Goal: Transaction & Acquisition: Purchase product/service

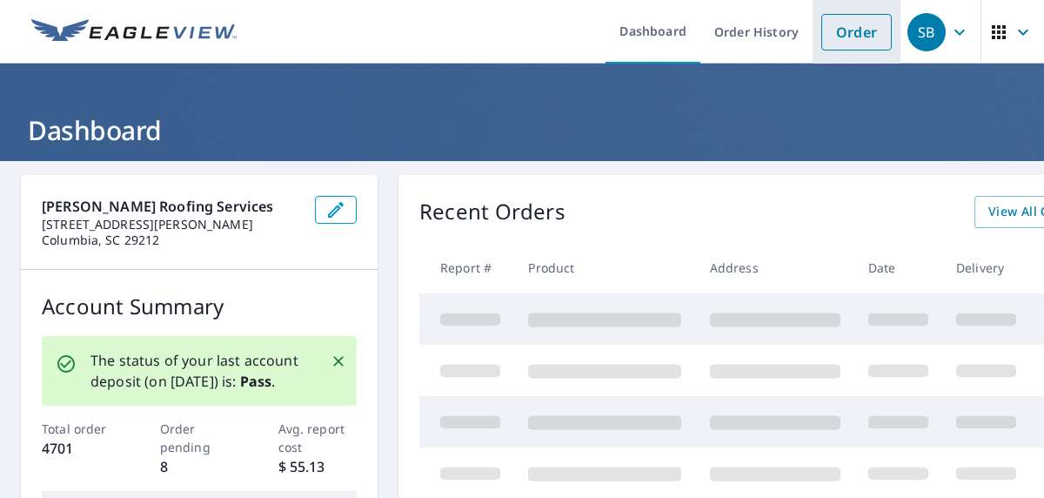
click at [834, 38] on link "Order" at bounding box center [856, 32] width 70 height 37
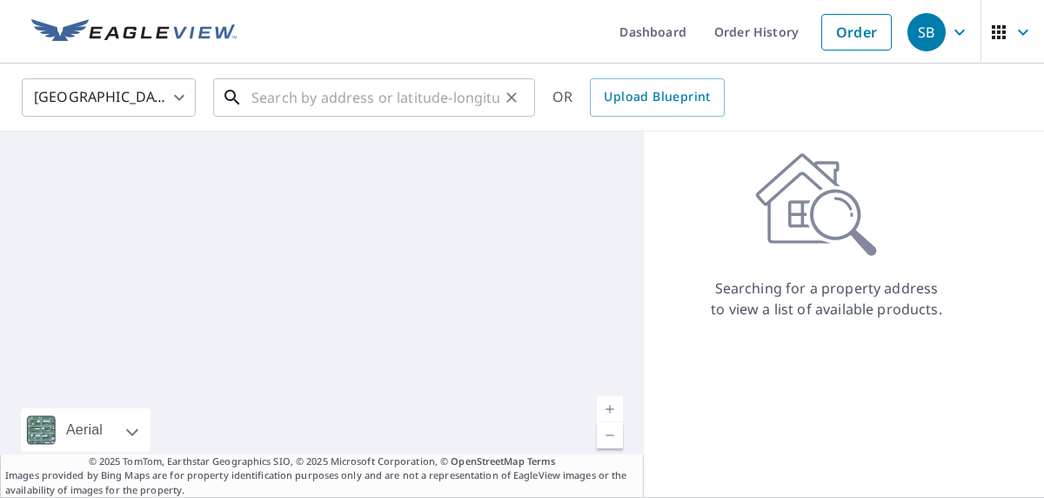
click at [305, 102] on input "text" at bounding box center [375, 97] width 248 height 49
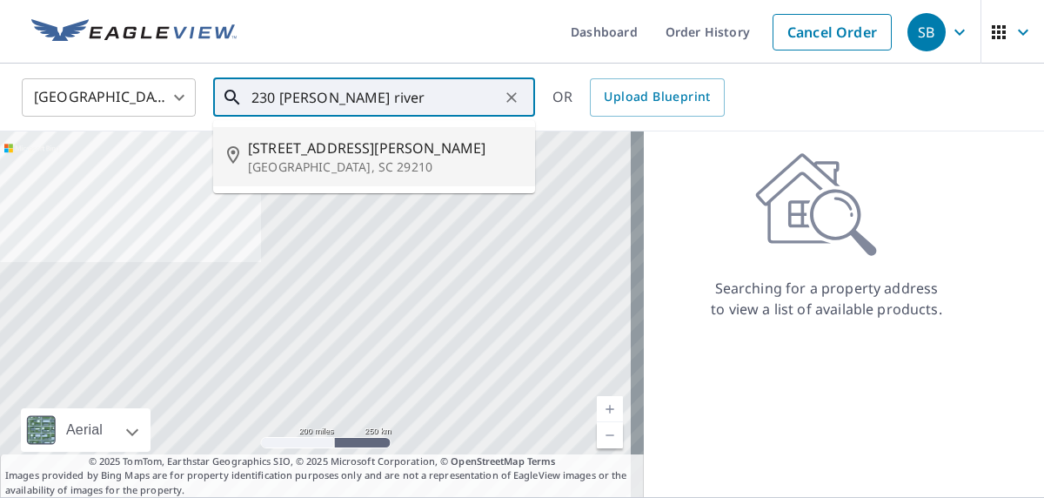
click at [337, 150] on span "[STREET_ADDRESS][PERSON_NAME]" at bounding box center [384, 147] width 273 height 21
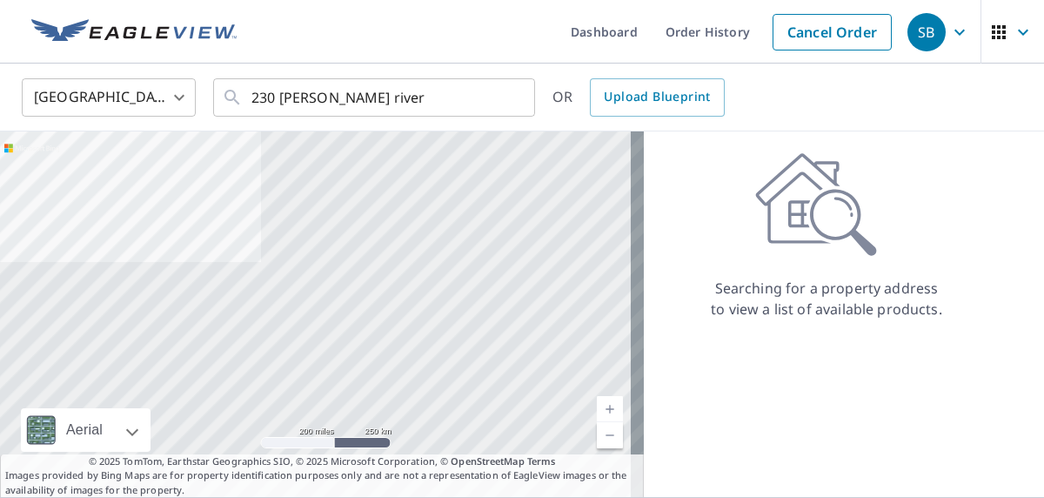
type input "[STREET_ADDRESS][PERSON_NAME]"
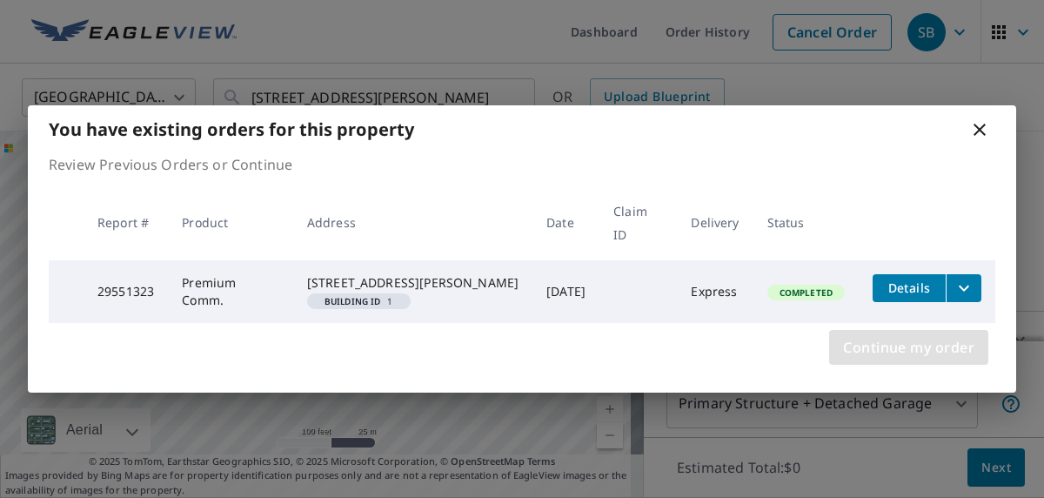
click at [901, 342] on span "Continue my order" at bounding box center [908, 347] width 131 height 24
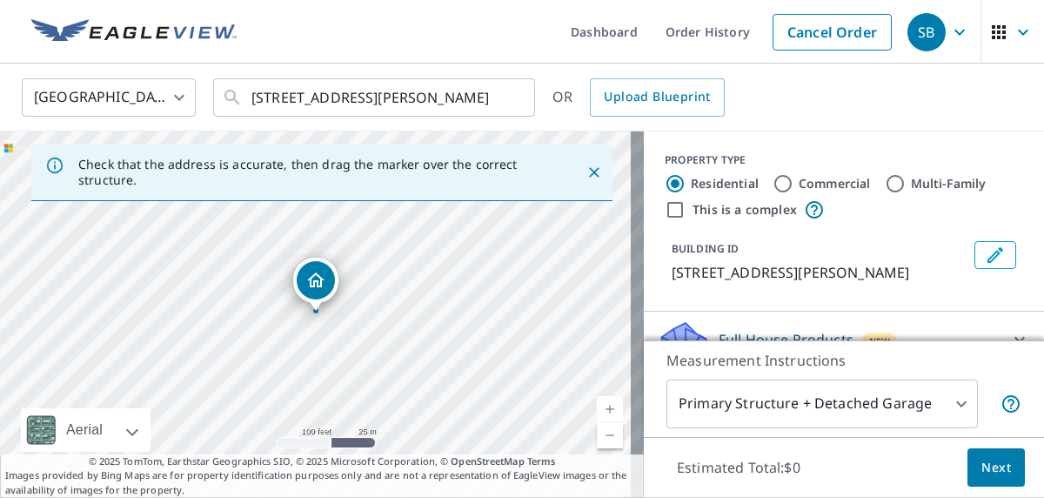
click at [589, 175] on icon "Close" at bounding box center [594, 172] width 10 height 10
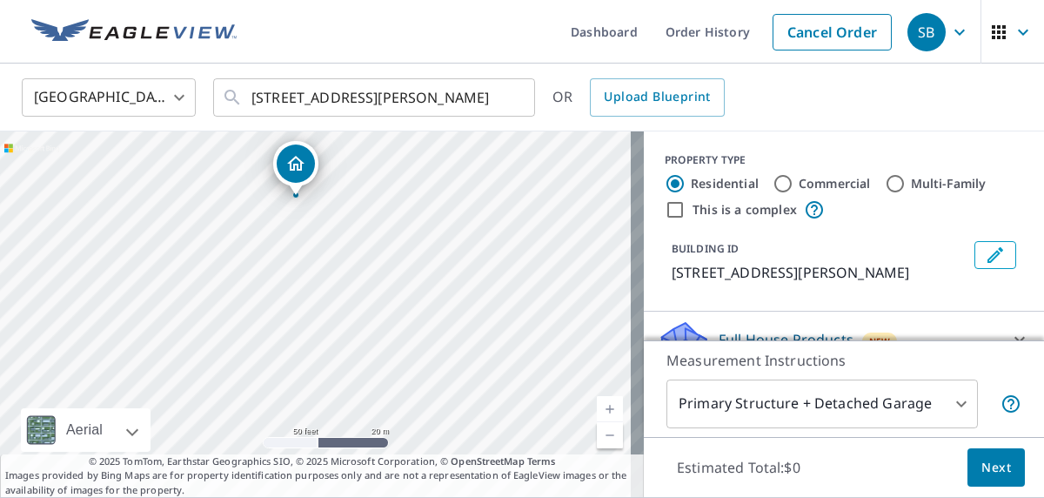
drag, startPoint x: 421, startPoint y: 341, endPoint x: 546, endPoint y: 238, distance: 161.9
click at [546, 238] on div "[STREET_ADDRESS][PERSON_NAME]" at bounding box center [322, 313] width 644 height 365
drag, startPoint x: 534, startPoint y: 216, endPoint x: 547, endPoint y: 197, distance: 22.4
click at [547, 197] on div "[STREET_ADDRESS][PERSON_NAME]" at bounding box center [322, 313] width 644 height 365
click at [948, 398] on body "SB SB Dashboard Order History Cancel Order SB [GEOGRAPHIC_DATA] [GEOGRAPHIC_DAT…" at bounding box center [522, 249] width 1044 height 498
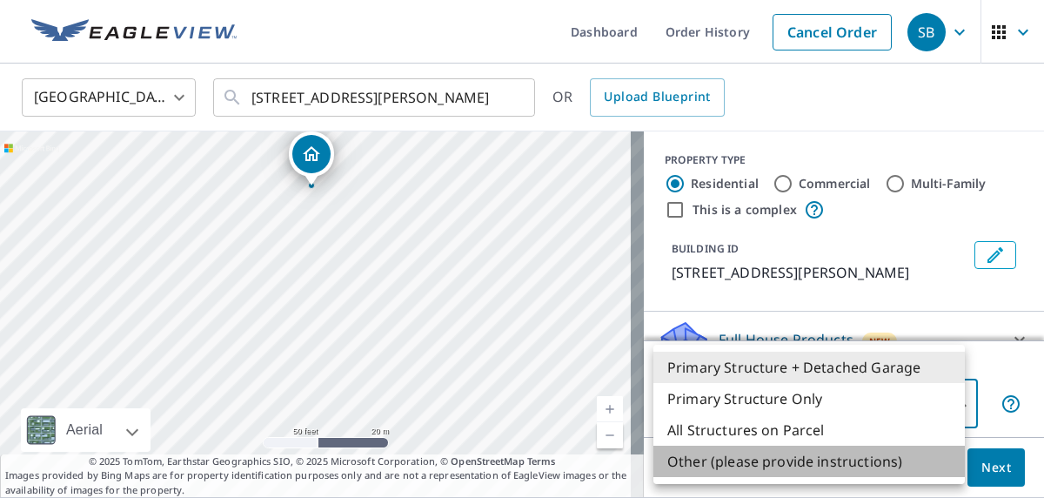
click at [716, 462] on li "Other (please provide instructions)" at bounding box center [808, 460] width 311 height 31
type input "5"
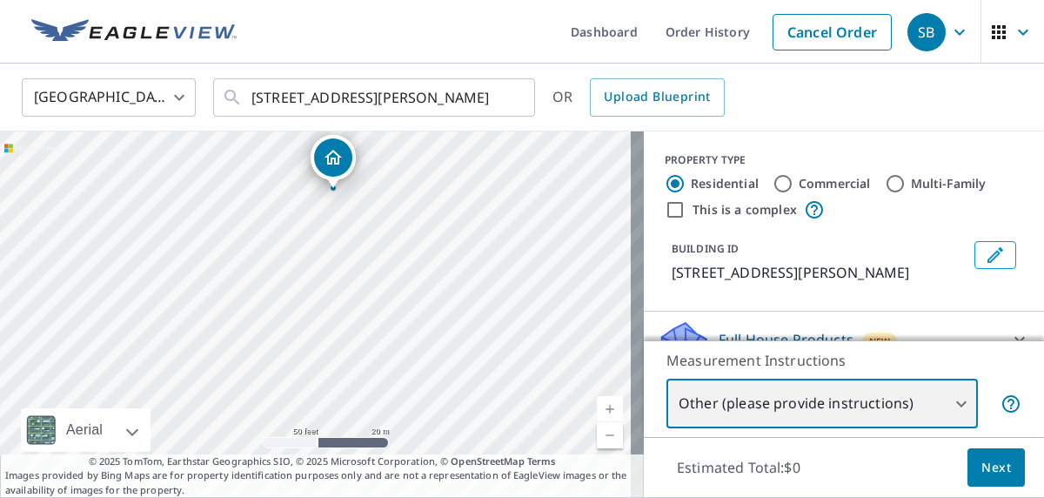
drag, startPoint x: 470, startPoint y: 304, endPoint x: 485, endPoint y: 181, distance: 123.6
click at [485, 181] on div "[STREET_ADDRESS][PERSON_NAME]" at bounding box center [322, 313] width 644 height 365
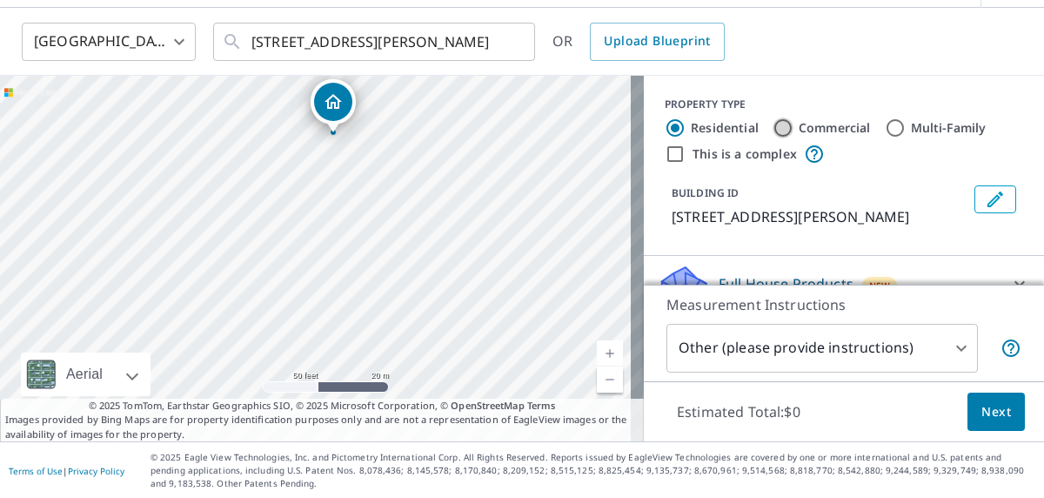
click at [772, 129] on input "Commercial" at bounding box center [782, 127] width 21 height 21
radio input "true"
type input "4"
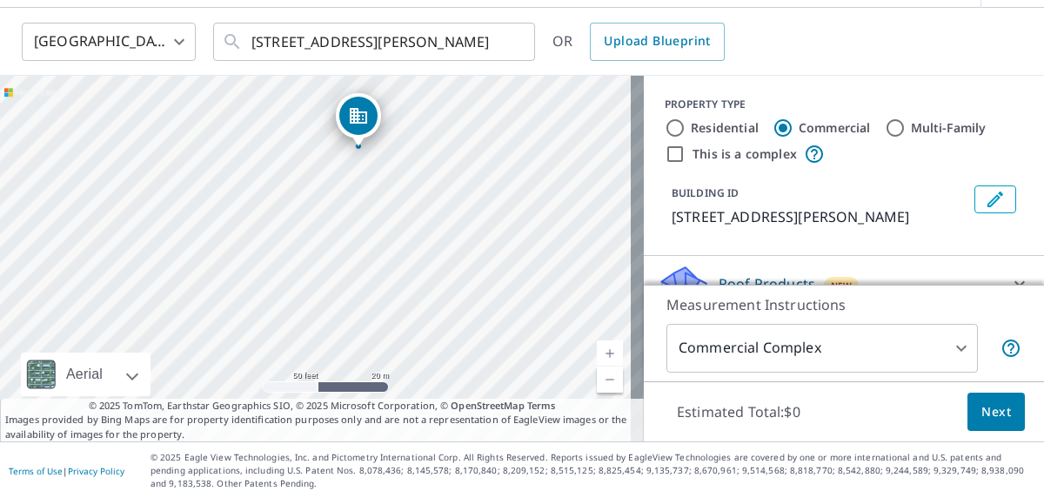
drag, startPoint x: 479, startPoint y: 299, endPoint x: 520, endPoint y: 197, distance: 110.5
click at [520, 197] on div "[STREET_ADDRESS][PERSON_NAME]" at bounding box center [322, 258] width 644 height 365
click at [981, 411] on span "Next" at bounding box center [996, 412] width 30 height 22
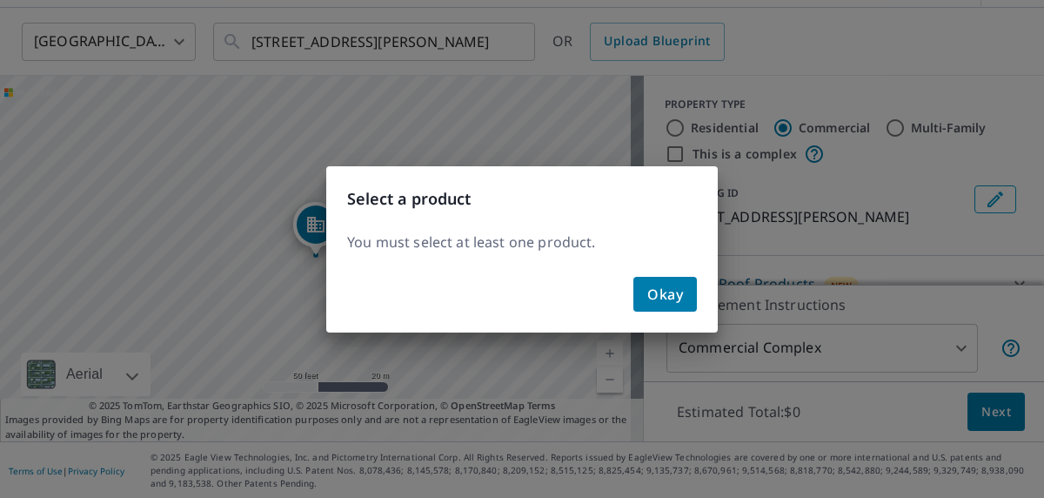
click at [691, 295] on button "Okay" at bounding box center [664, 294] width 63 height 35
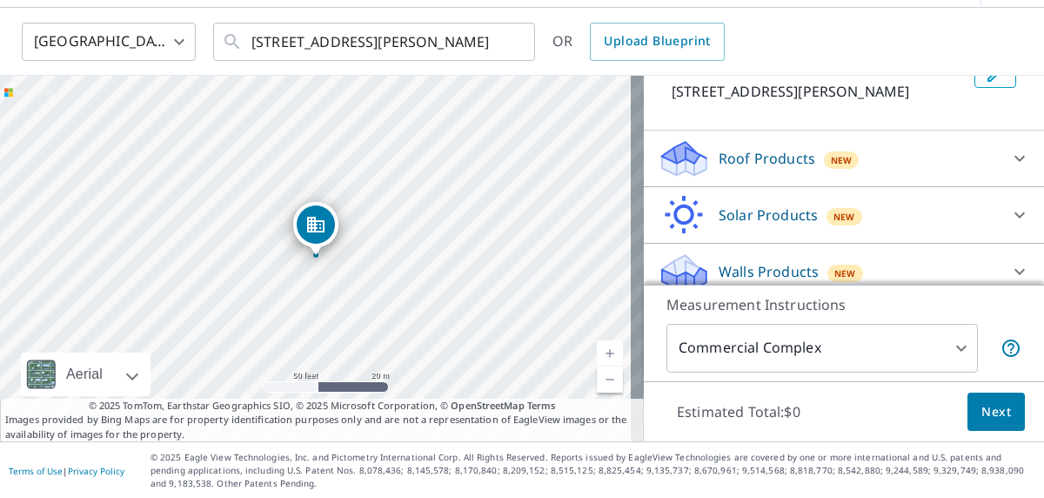
scroll to position [139, 0]
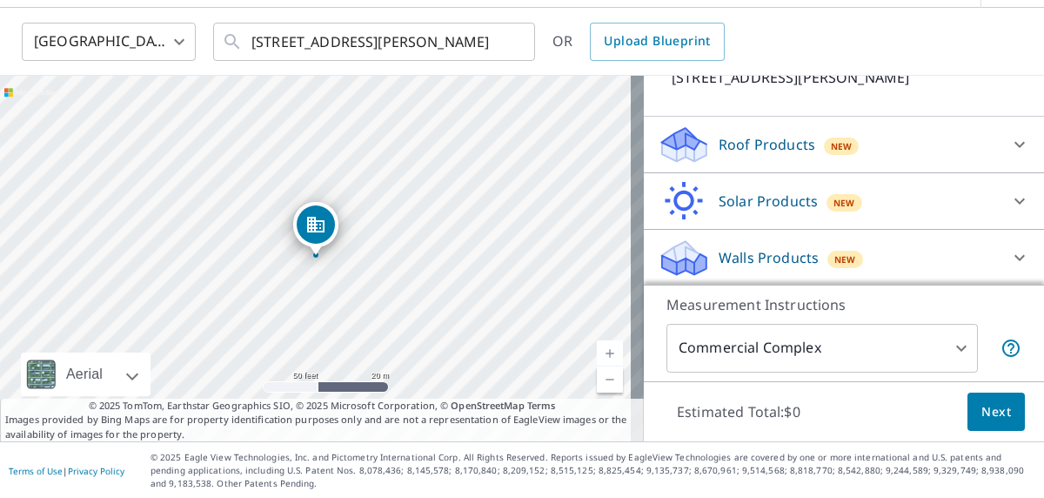
click at [731, 141] on p "Roof Products" at bounding box center [766, 144] width 97 height 21
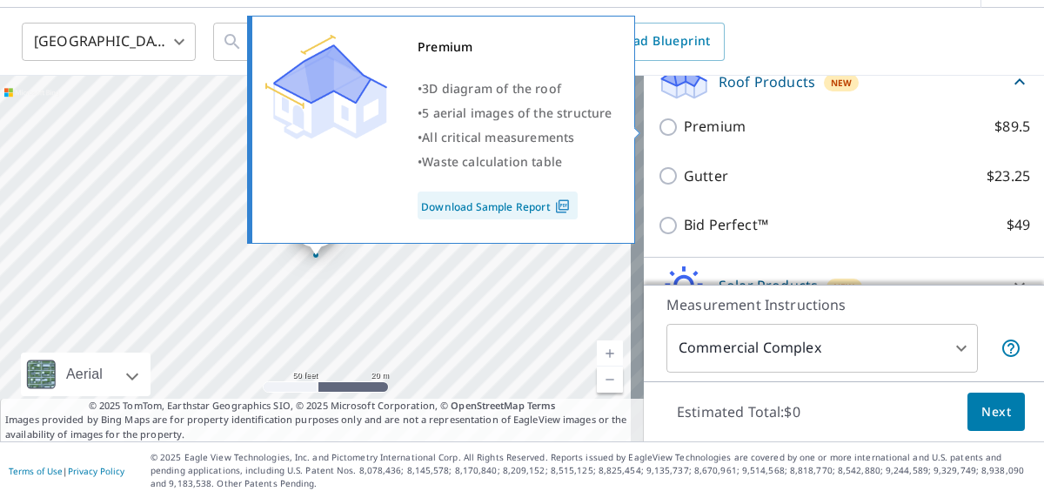
scroll to position [226, 0]
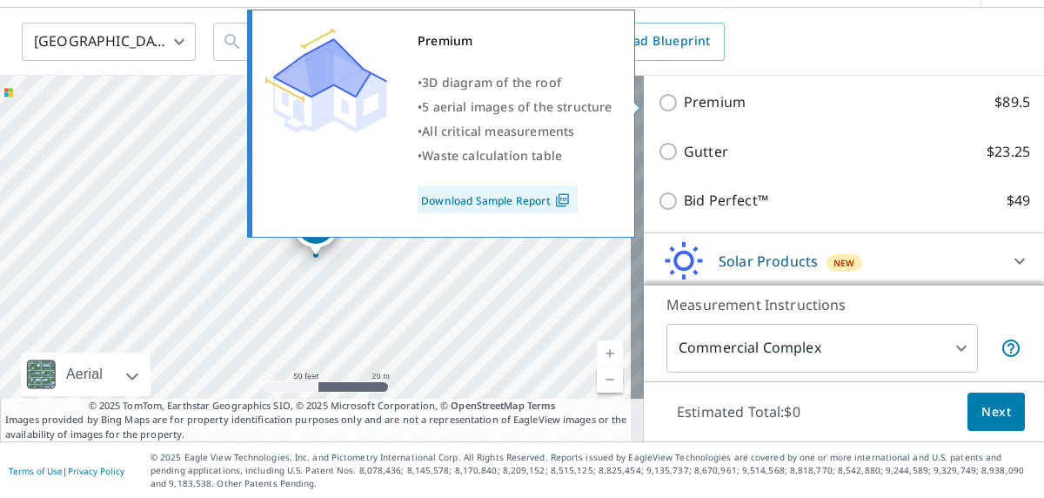
click at [658, 104] on input "Premium $89.5" at bounding box center [671, 102] width 26 height 21
checkbox input "true"
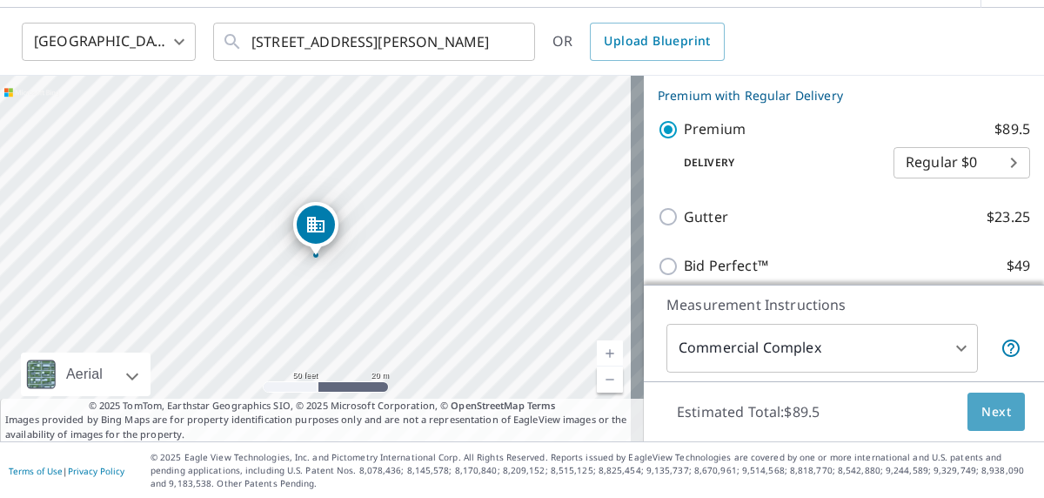
click at [981, 410] on span "Next" at bounding box center [996, 412] width 30 height 22
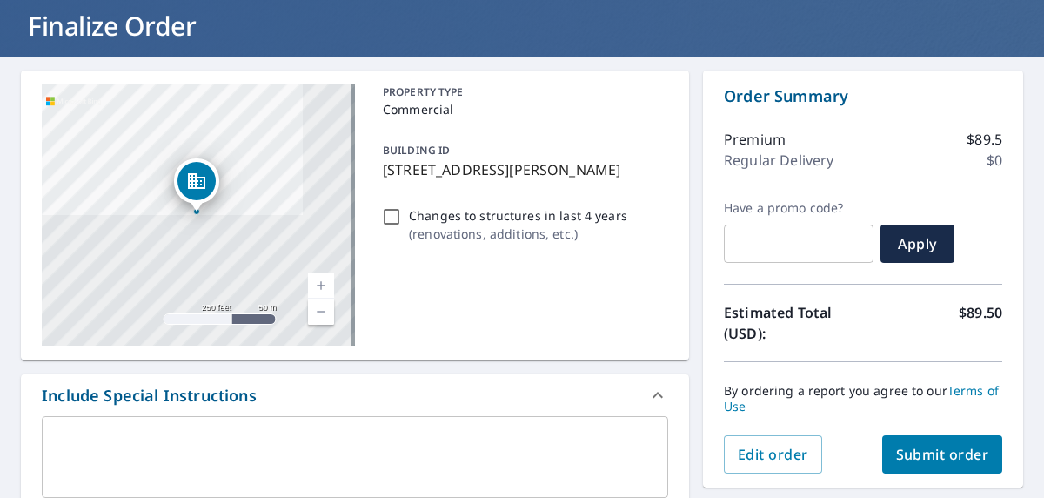
scroll to position [143, 0]
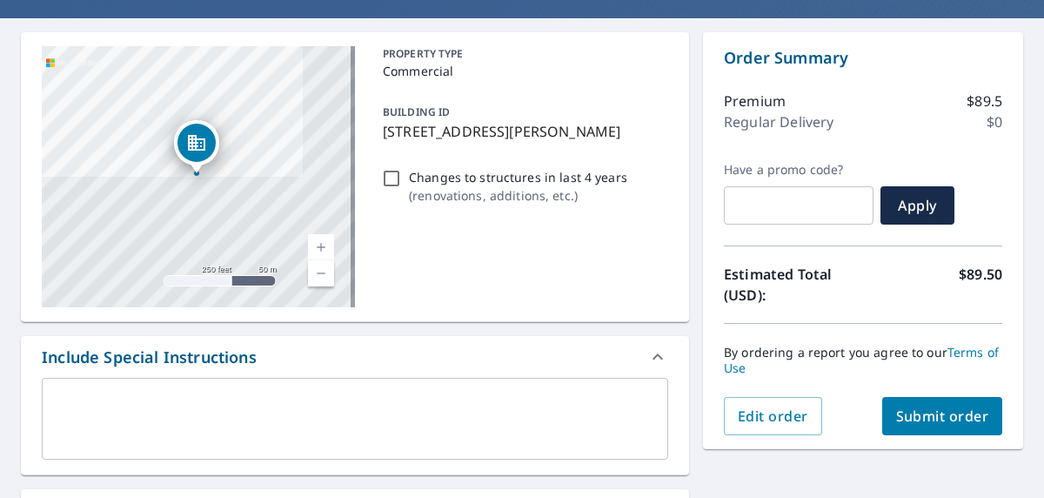
click at [170, 448] on div "x ​" at bounding box center [355, 419] width 626 height 82
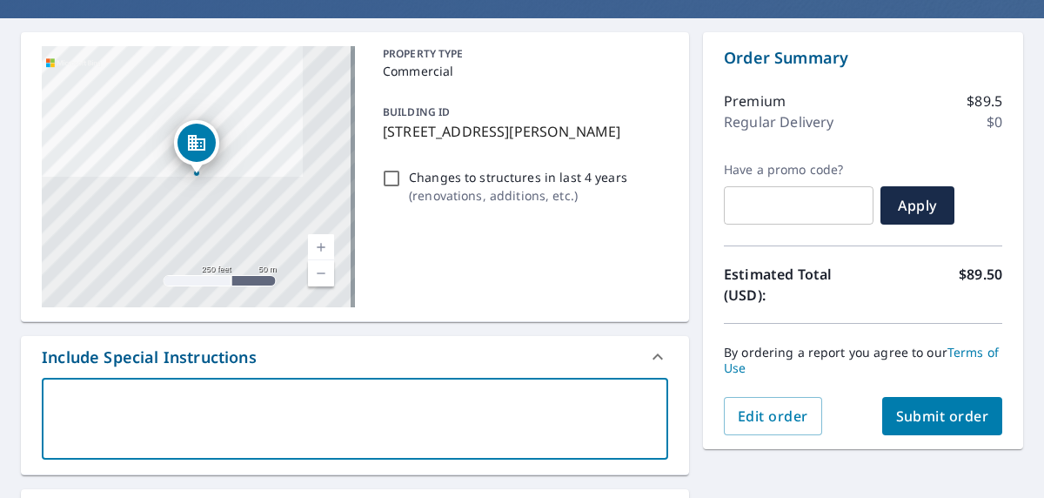
type textarea "S"
type textarea "x"
checkbox input "true"
type textarea "Se"
type textarea "x"
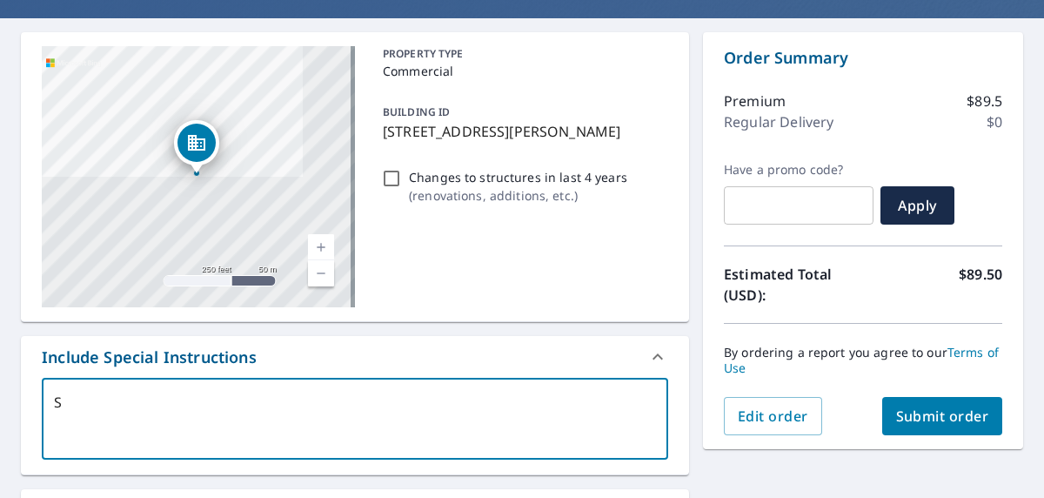
checkbox input "true"
type textarea "See"
type textarea "x"
checkbox input "true"
type textarea "See"
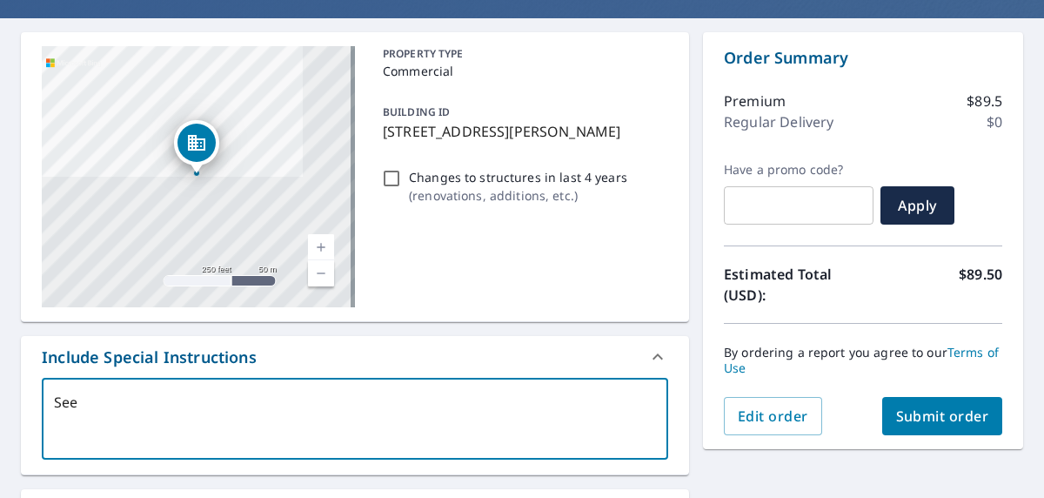
type textarea "x"
checkbox input "true"
type textarea "See a"
type textarea "x"
checkbox input "true"
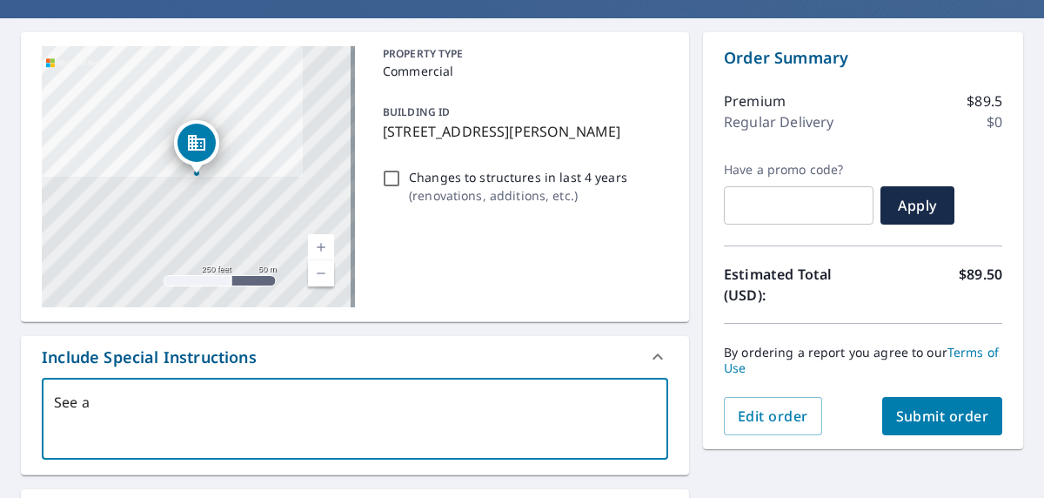
type textarea "See at"
type textarea "x"
checkbox input "true"
type textarea "See att"
type textarea "x"
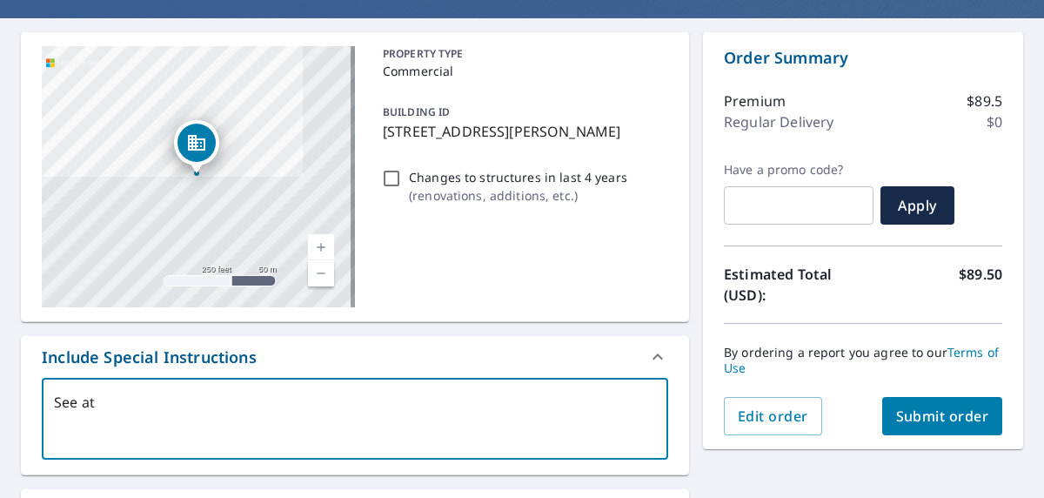
checkbox input "true"
type textarea "See atta"
type textarea "x"
checkbox input "true"
type textarea "See attac"
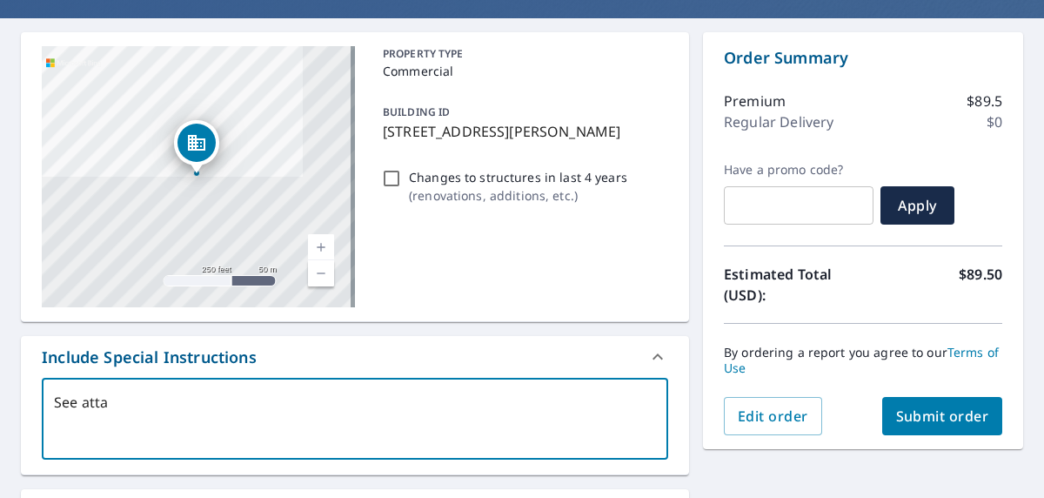
type textarea "x"
checkbox input "true"
type textarea "See attach"
type textarea "x"
checkbox input "true"
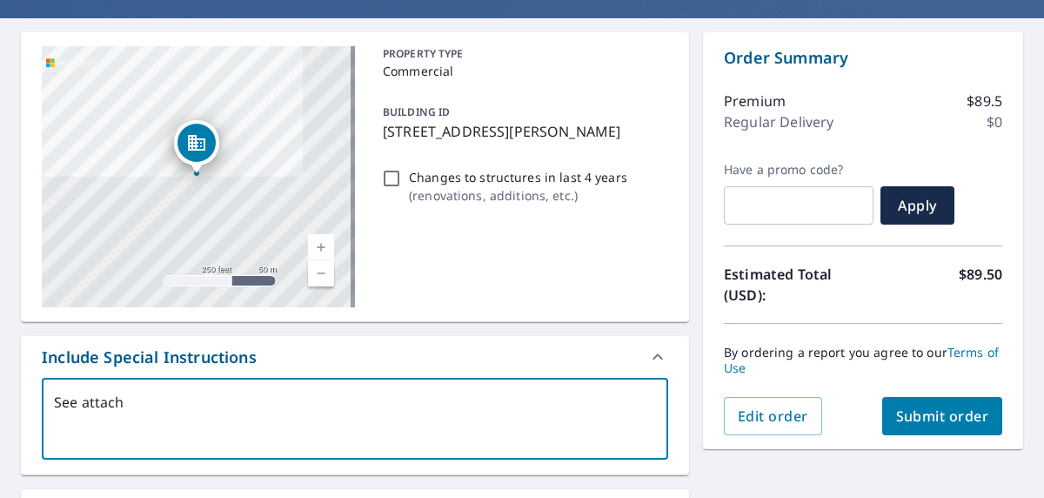
type textarea "See attache"
type textarea "x"
checkbox input "true"
type textarea "See attached"
type textarea "x"
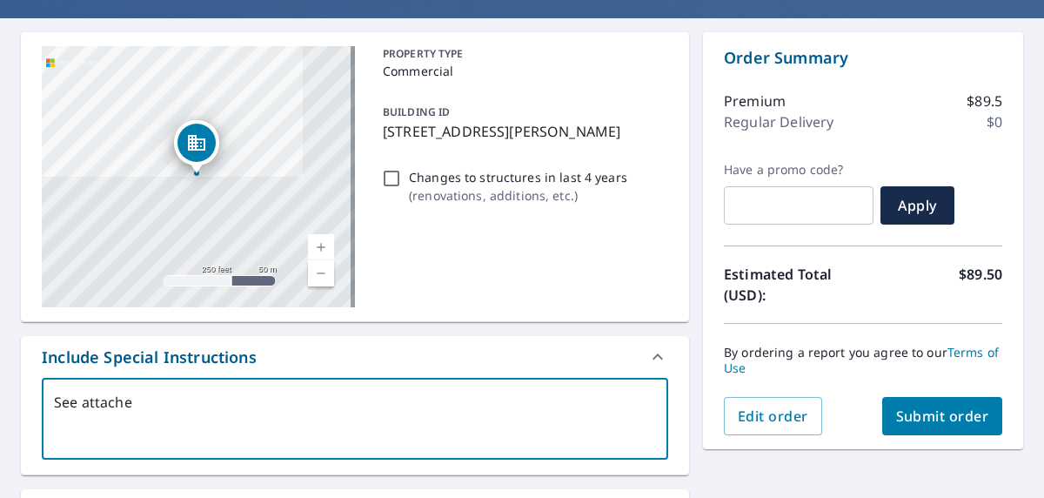
checkbox input "true"
type textarea "See attached"
type textarea "x"
checkbox input "true"
type textarea "See attached d"
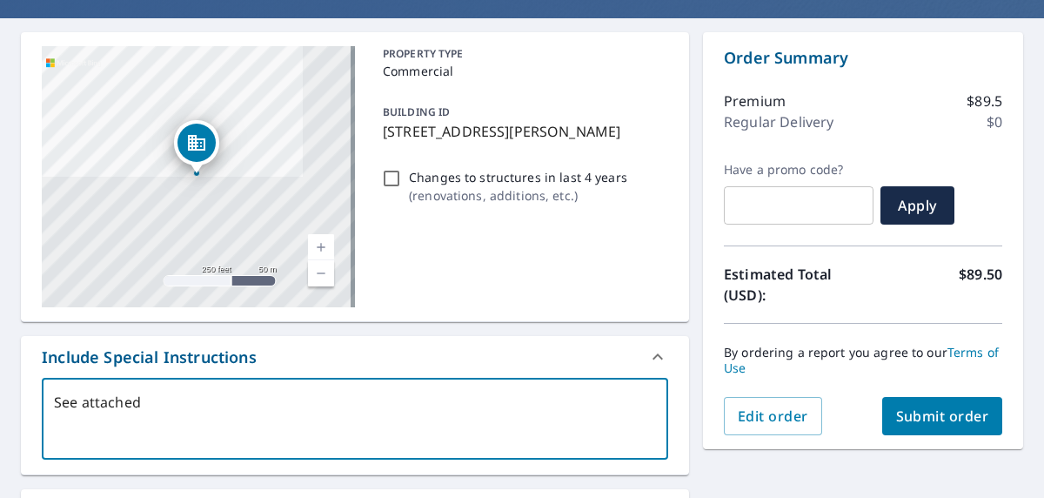
type textarea "x"
checkbox input "true"
type textarea "See attached dr"
type textarea "x"
checkbox input "true"
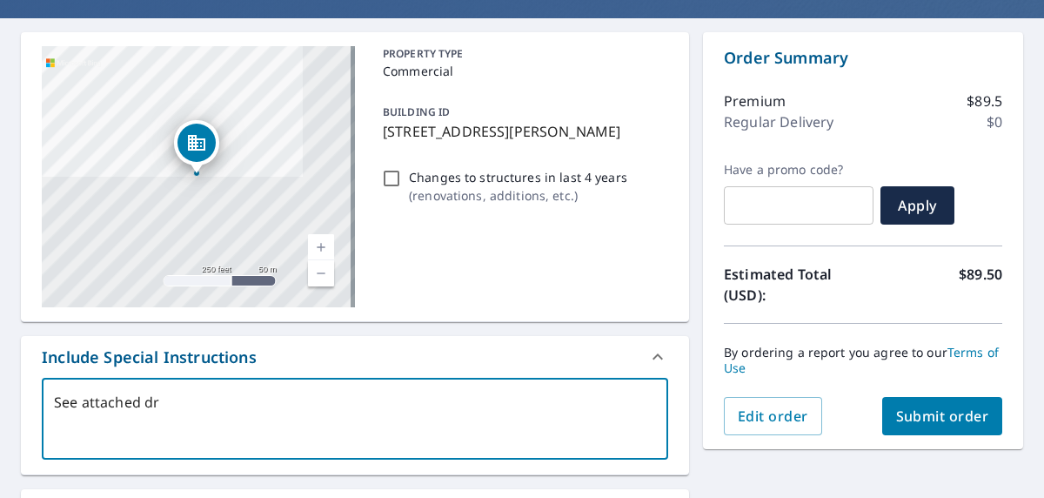
type textarea "See attached dra"
type textarea "x"
checkbox input "true"
type textarea "See attached draw"
type textarea "x"
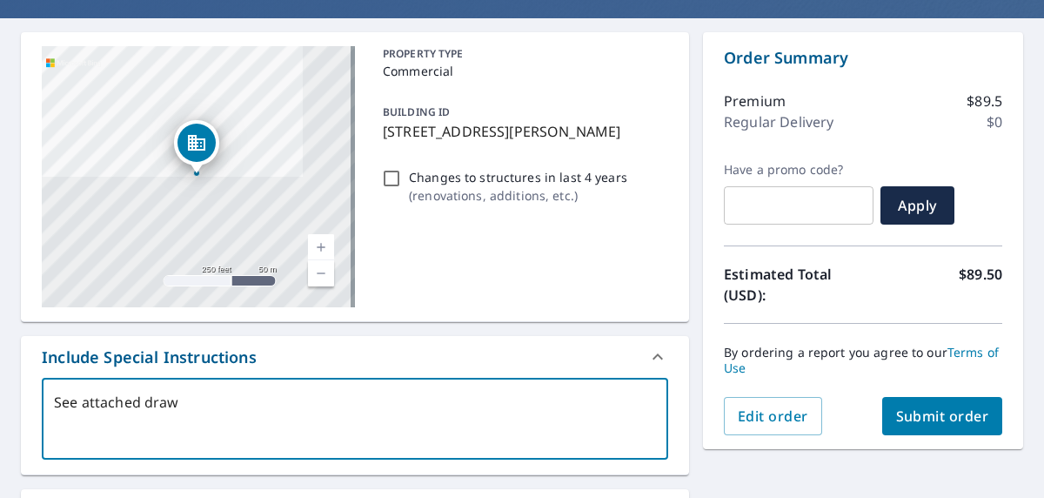
checkbox input "true"
type textarea "See attached drawi"
type textarea "x"
checkbox input "true"
type textarea "See attached drawin"
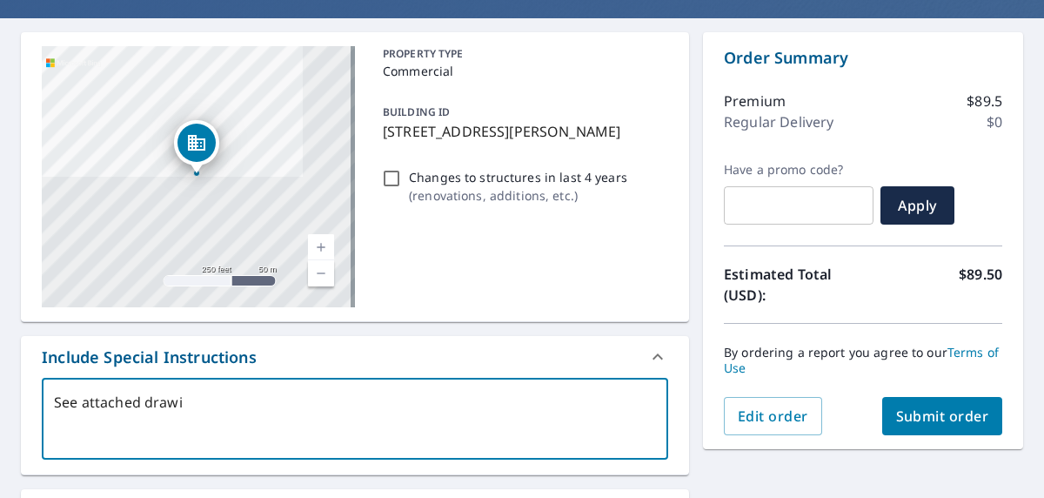
type textarea "x"
checkbox input "true"
type textarea "See attached drawing"
type textarea "x"
checkbox input "true"
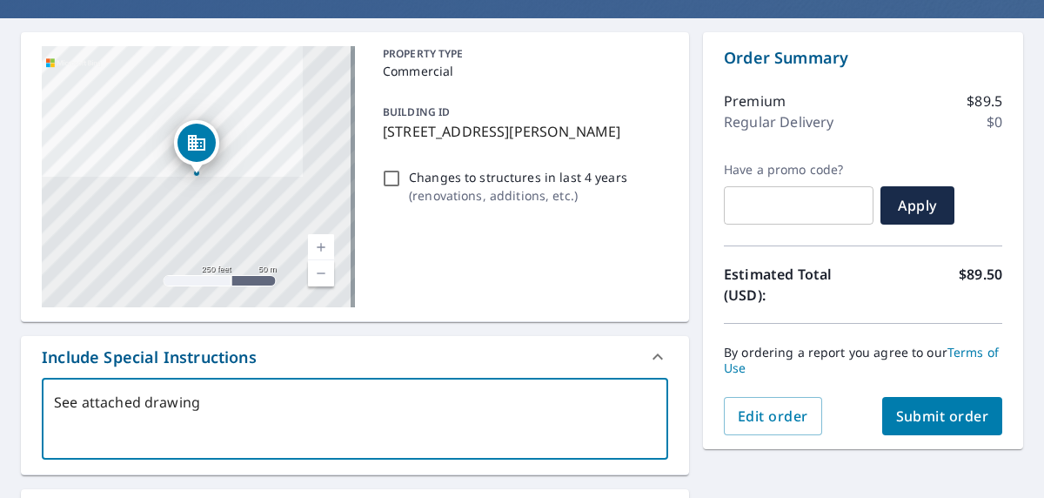
type textarea "See attached drawing."
type textarea "x"
checkbox input "true"
type textarea "See attached drawing."
type textarea "x"
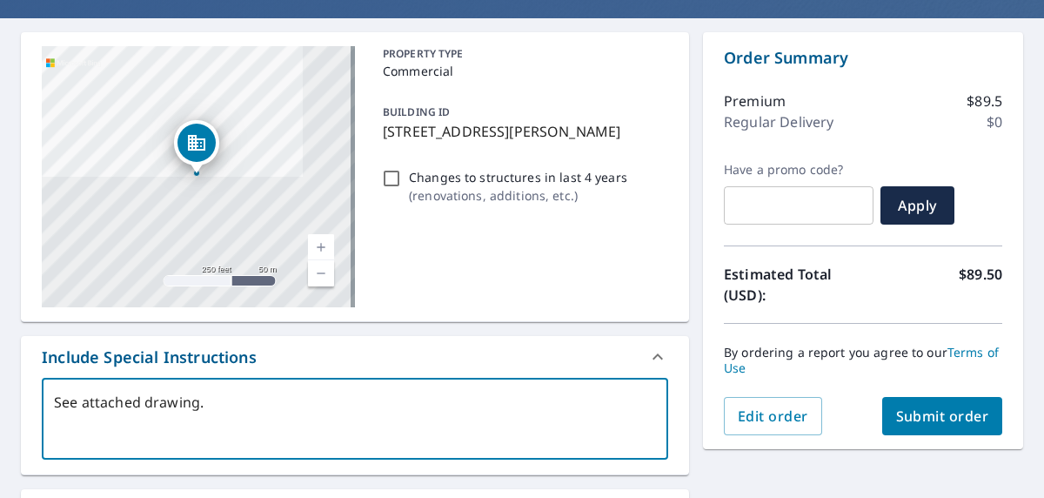
checkbox input "true"
type textarea "See attached drawing. I"
type textarea "x"
checkbox input "true"
type textarea "See attached drawing. I"
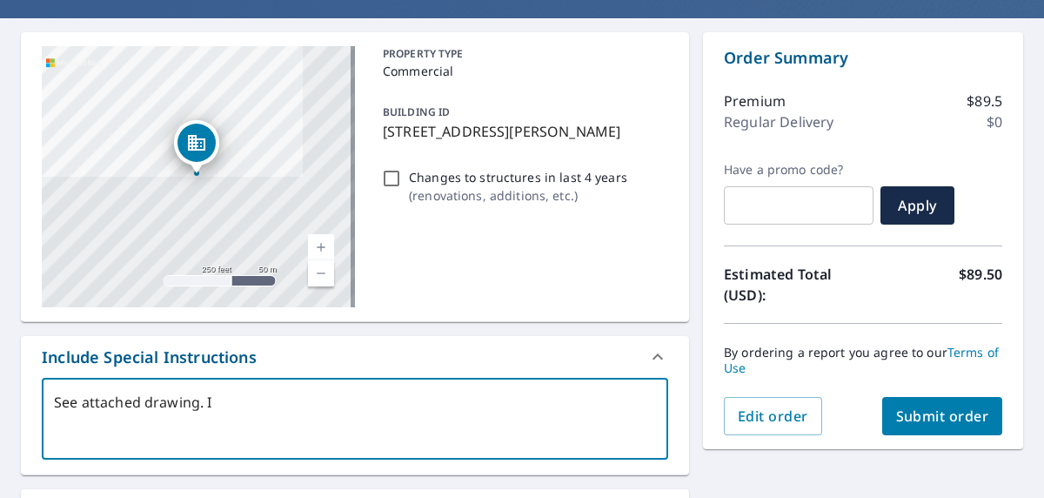
type textarea "x"
checkbox input "true"
type textarea "See attached drawing. I n"
type textarea "x"
checkbox input "true"
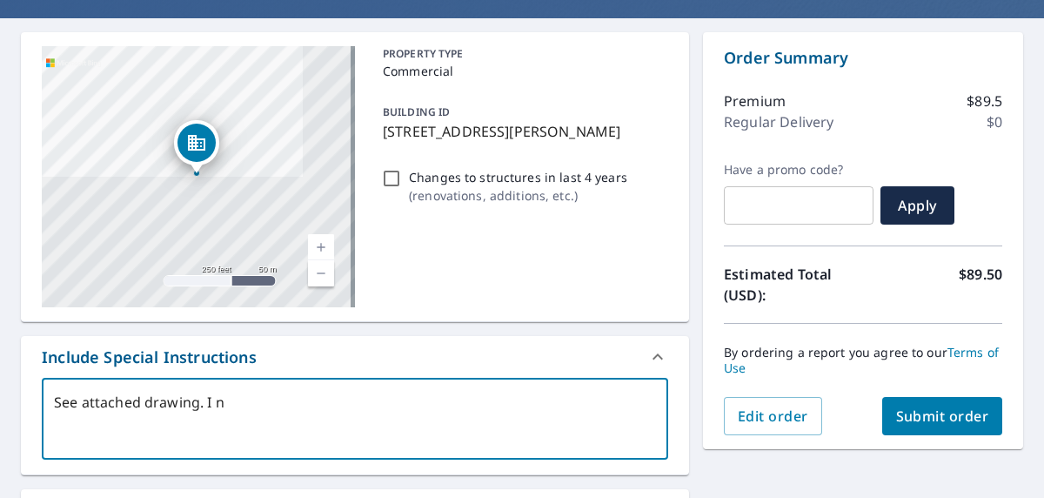
type textarea "See attached drawing. I ne"
type textarea "x"
checkbox input "true"
type textarea "See attached drawing. I nee"
type textarea "x"
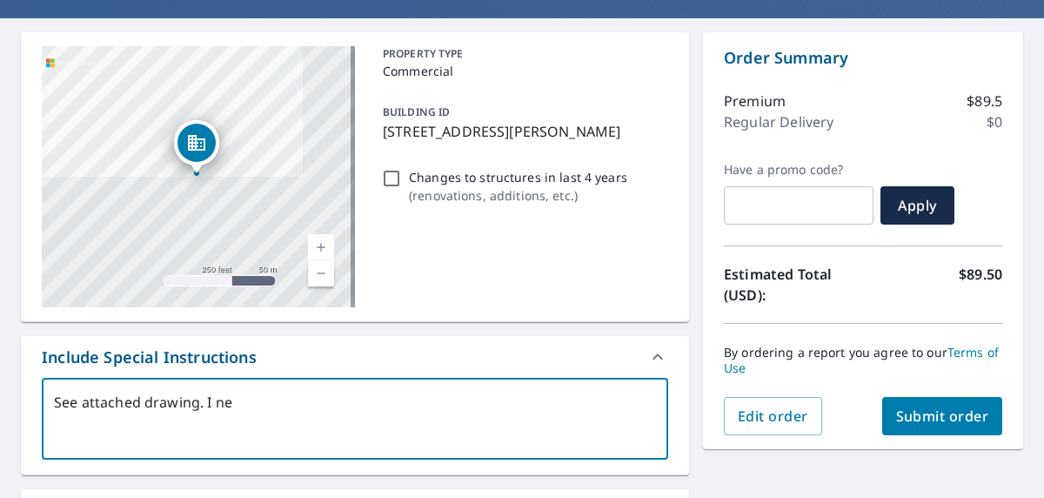
checkbox input "true"
type textarea "See attached drawing. I need"
type textarea "x"
checkbox input "true"
type textarea "See attached drawing. I need"
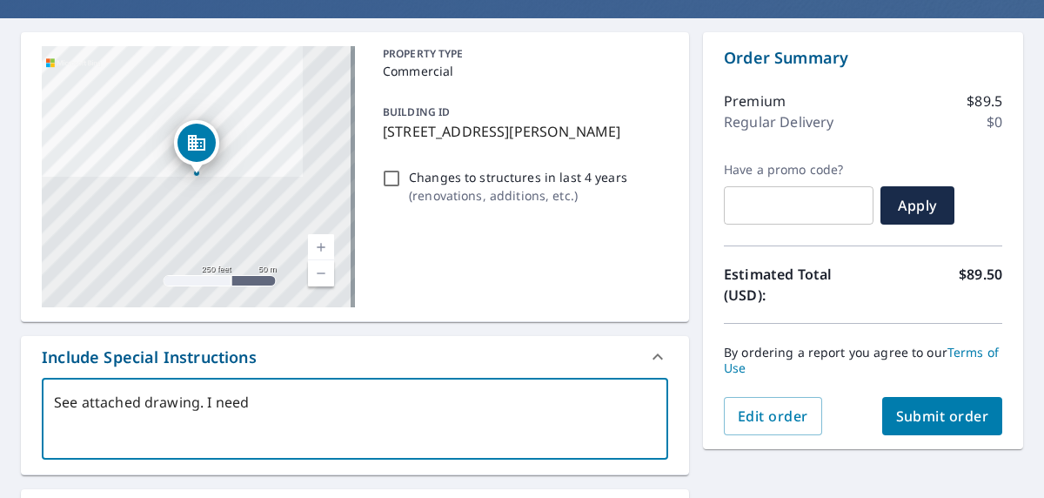
type textarea "x"
checkbox input "true"
type textarea "See attached drawing. I need t"
type textarea "x"
checkbox input "true"
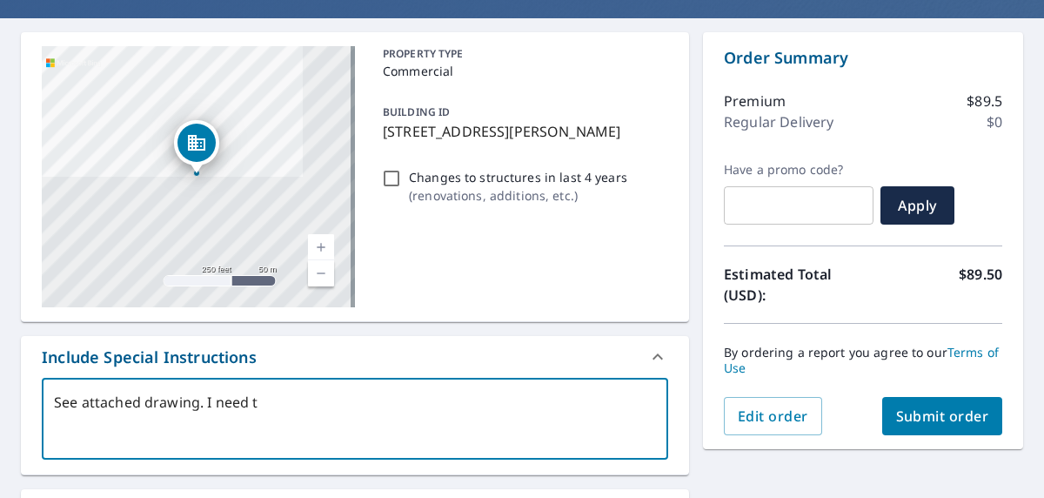
type textarea "See attached drawing. I need th"
type textarea "x"
checkbox input "true"
type textarea "See attached drawing. I need the"
type textarea "x"
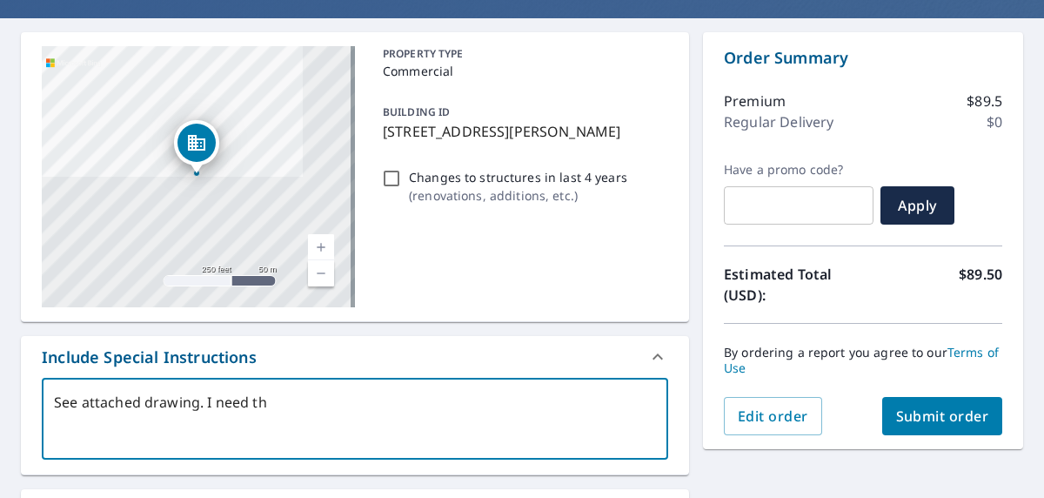
checkbox input "true"
type textarea "See attached drawing. I need the"
type textarea "x"
checkbox input "true"
type textarea "See attached drawing. I need the f"
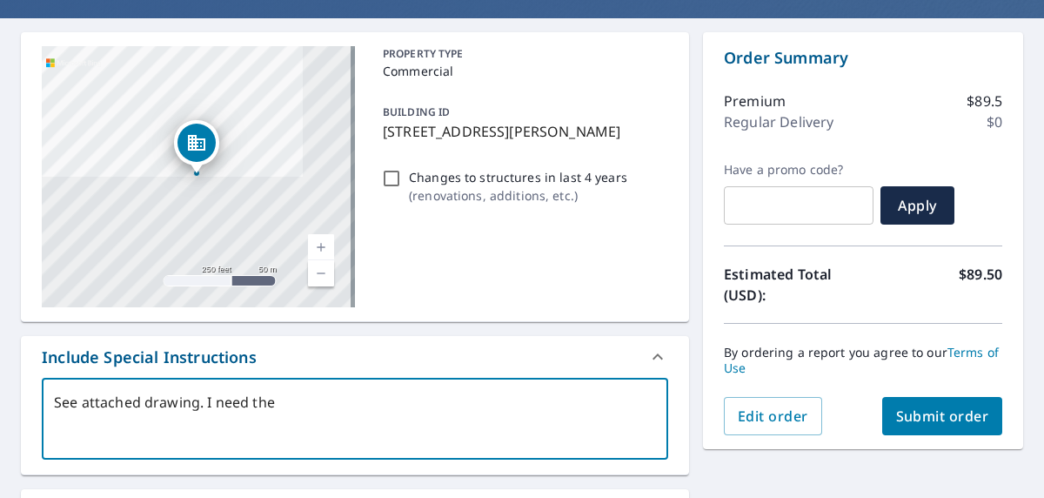
type textarea "x"
checkbox input "true"
type textarea "See attached drawing. I need the fo"
type textarea "x"
checkbox input "true"
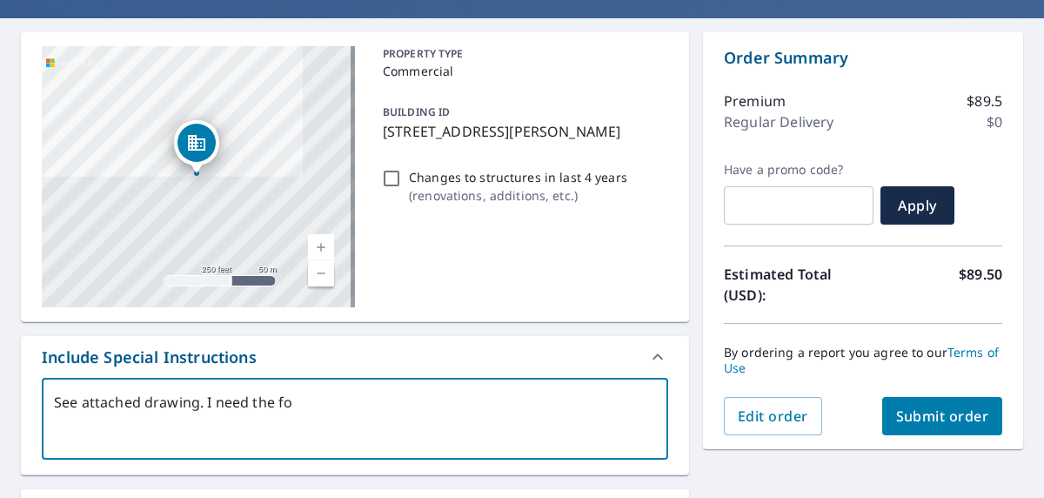
type textarea "See attached drawing. I need the fou"
type textarea "x"
checkbox input "true"
type textarea "See attached drawing. I need the four"
type textarea "x"
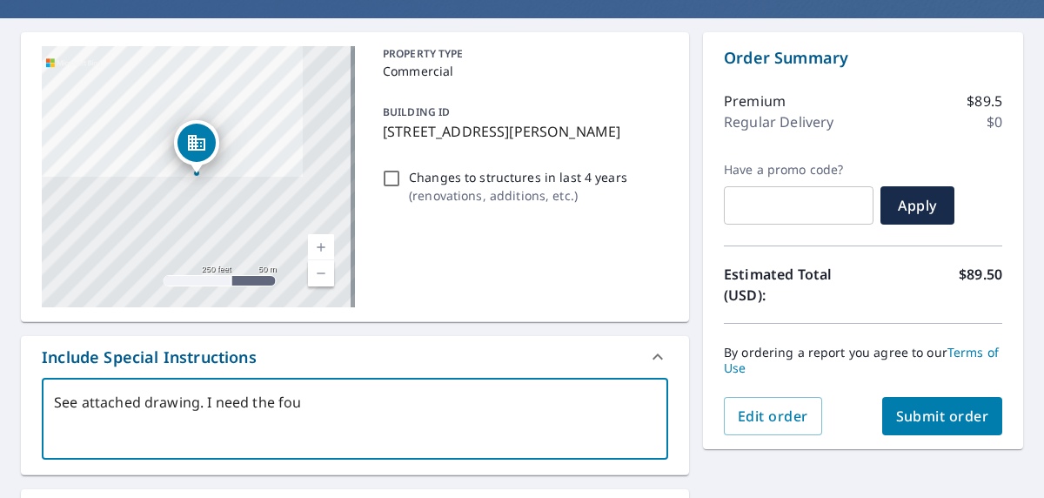
checkbox input "true"
type textarea "See attached drawing. I need the four"
type textarea "x"
checkbox input "true"
type textarea "See attached drawing. I need the four b"
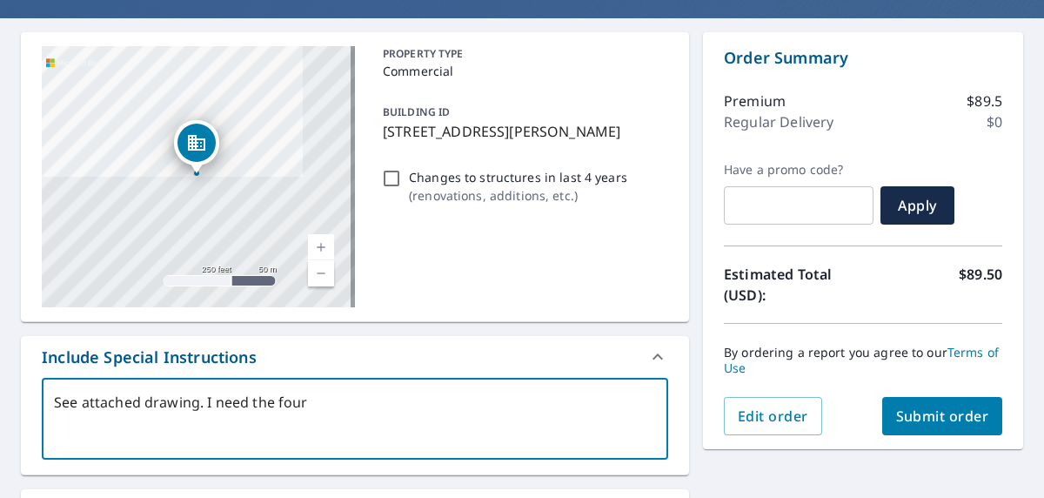
type textarea "x"
checkbox input "true"
type textarea "See attached drawing. I need the four bu"
type textarea "x"
checkbox input "true"
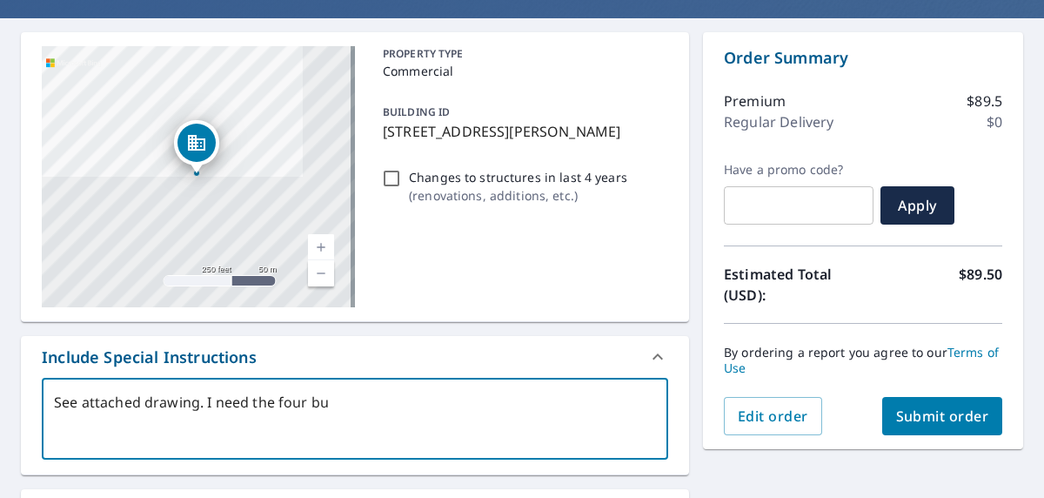
type textarea "See attached drawing. I need the four [PERSON_NAME]"
type textarea "x"
checkbox input "true"
type textarea "See attached drawing. I need the four buil"
type textarea "x"
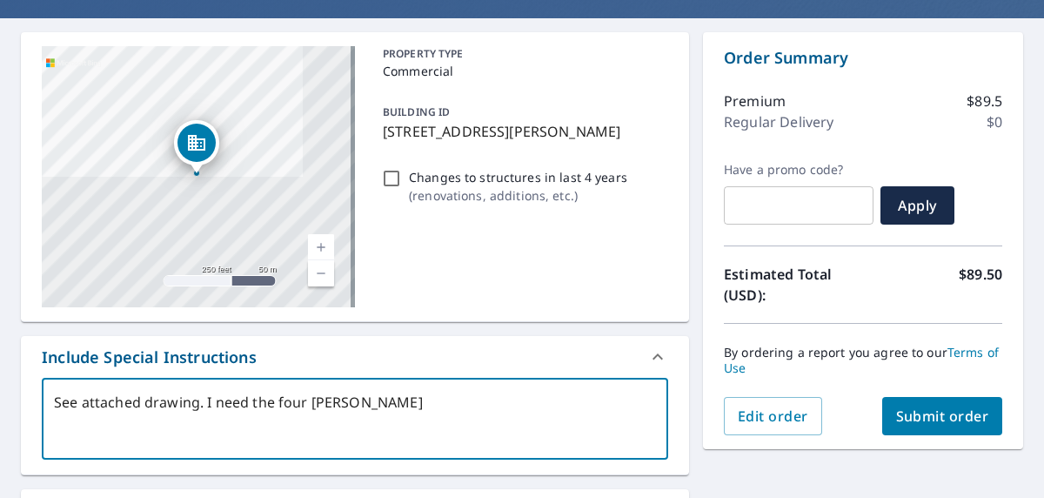
checkbox input "true"
type textarea "See attached drawing. I need the four buili"
type textarea "x"
checkbox input "true"
type textarea "See attached drawing. I need the four builin"
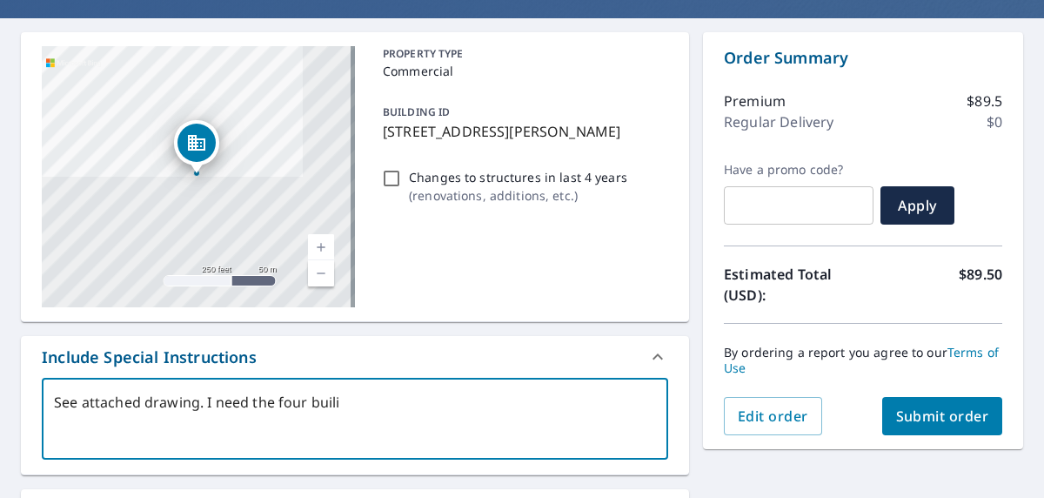
type textarea "x"
checkbox input "true"
type textarea "See attached drawing. I need the four builing"
type textarea "x"
checkbox input "true"
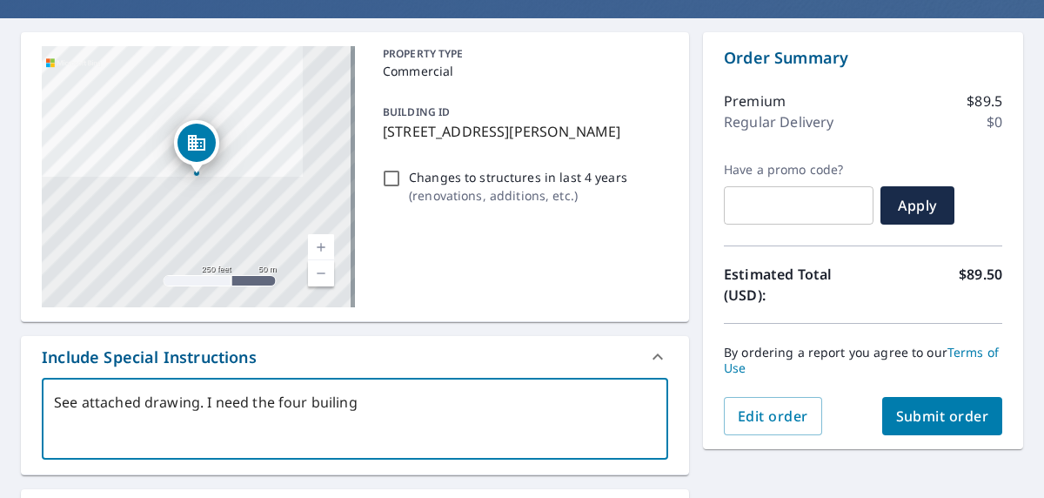
type textarea "See attached drawing. I need the four builings"
type textarea "x"
checkbox input "true"
type textarea "See attached drawing. I need the four builings"
type textarea "x"
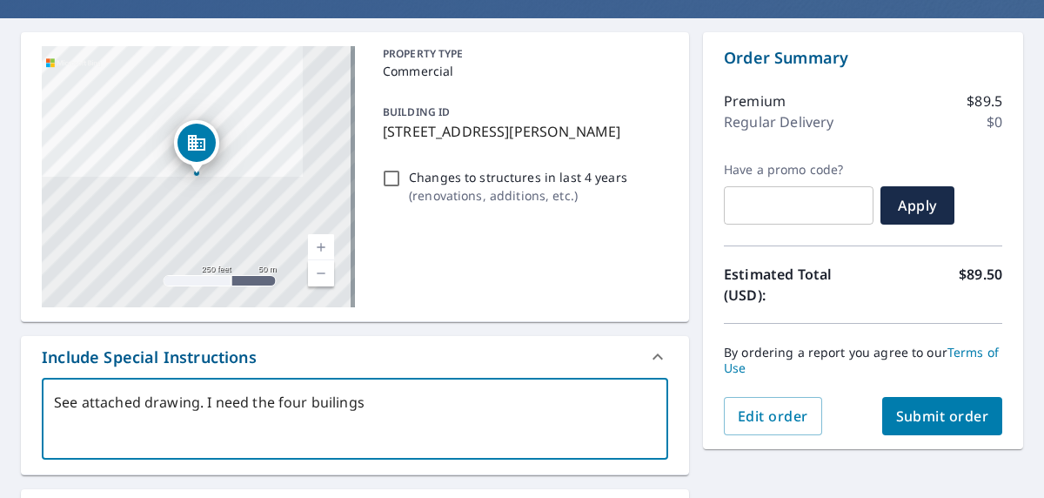
checkbox input "true"
type textarea "See attached drawing. I need the four builings m"
type textarea "x"
checkbox input "true"
type textarea "See attached drawing. I need the four builings ma"
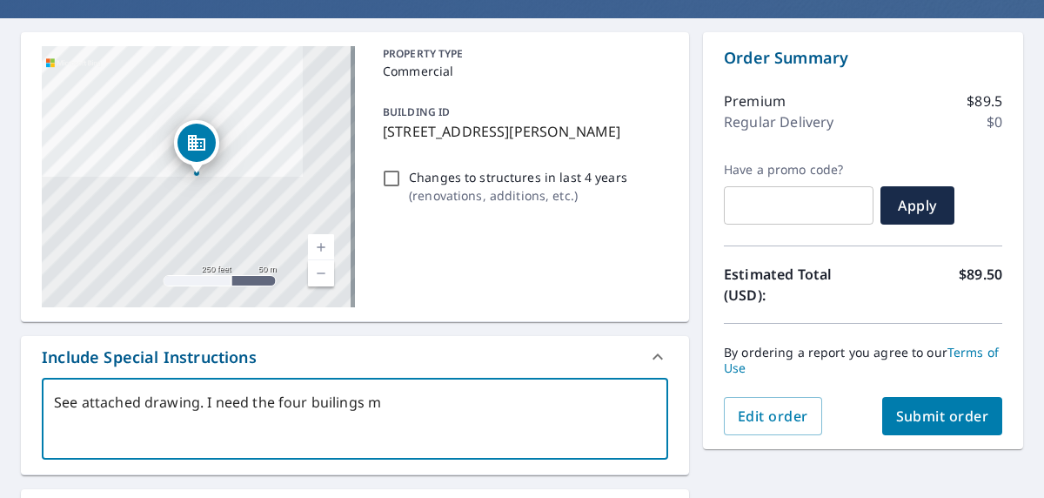
type textarea "x"
checkbox input "true"
type textarea "See attached drawing. I need the four builings mak"
type textarea "x"
checkbox input "true"
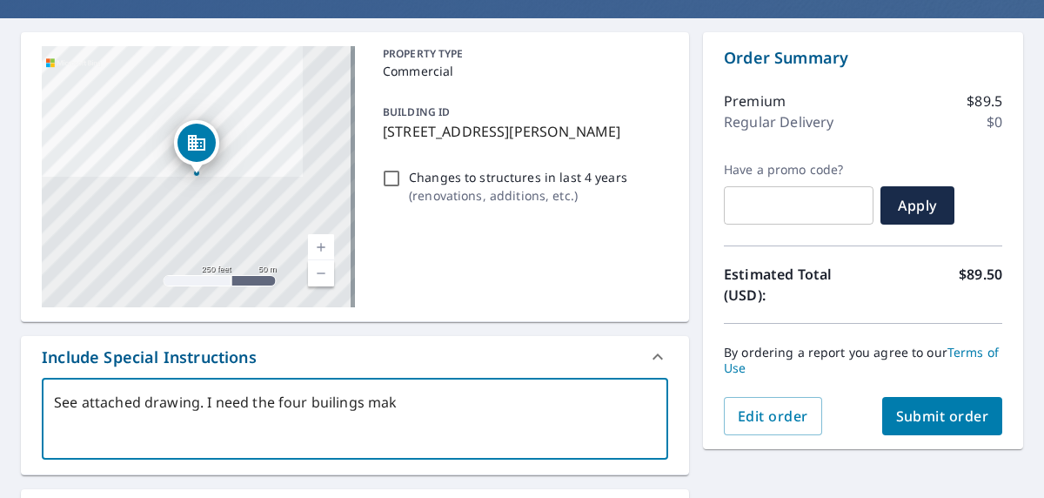
type textarea "See attached drawing. I need the four builings [PERSON_NAME]"
type textarea "x"
checkbox input "true"
type textarea "See attached drawing. I need the four builings makin"
type textarea "x"
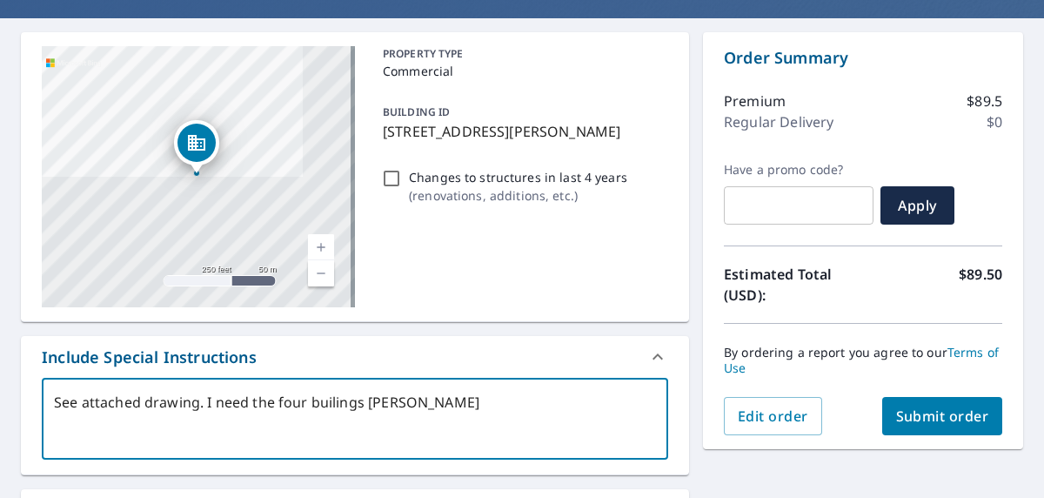
checkbox input "true"
type textarea "See attached drawing. I need the four builings making"
type textarea "x"
checkbox input "true"
type textarea "See attached drawing. I need the four builings making"
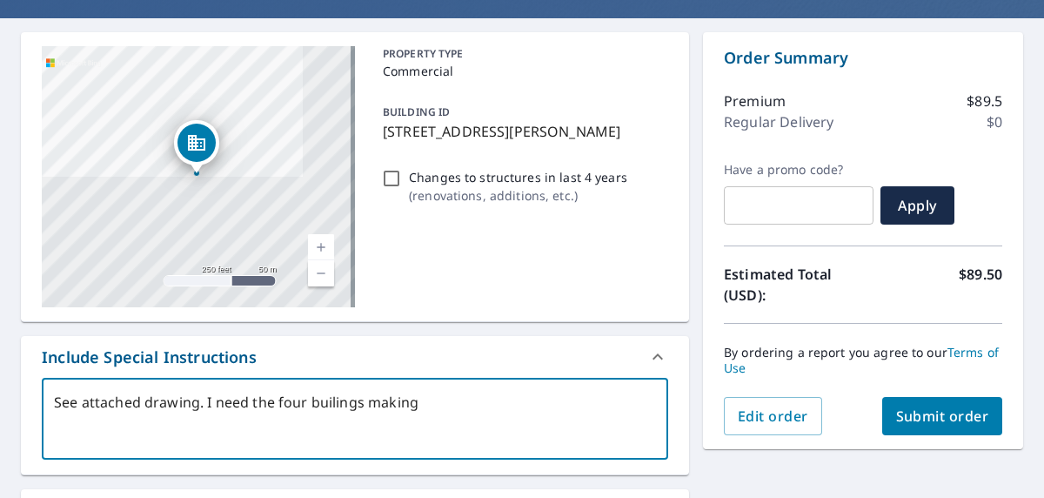
type textarea "x"
checkbox input "true"
type textarea "See attached drawing. I need the four builings making u"
type textarea "x"
checkbox input "true"
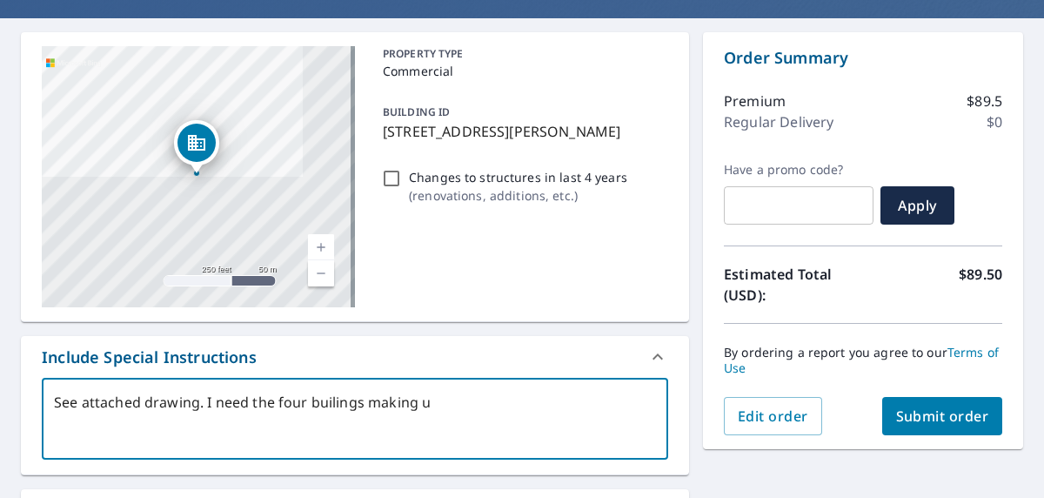
type textarea "See attached drawing. I need the four builings making up"
type textarea "x"
checkbox input "true"
type textarea "See attached drawing. I need the four builings making up"
type textarea "x"
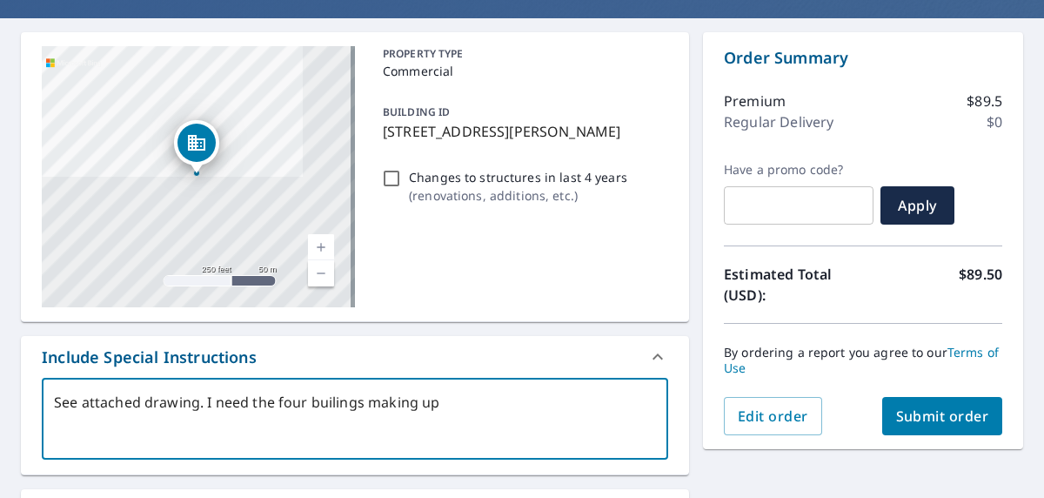
checkbox input "true"
type textarea "See attached drawing. I need the four builings making up t"
type textarea "x"
checkbox input "true"
type textarea "See attached drawing. I need the four builings making up th"
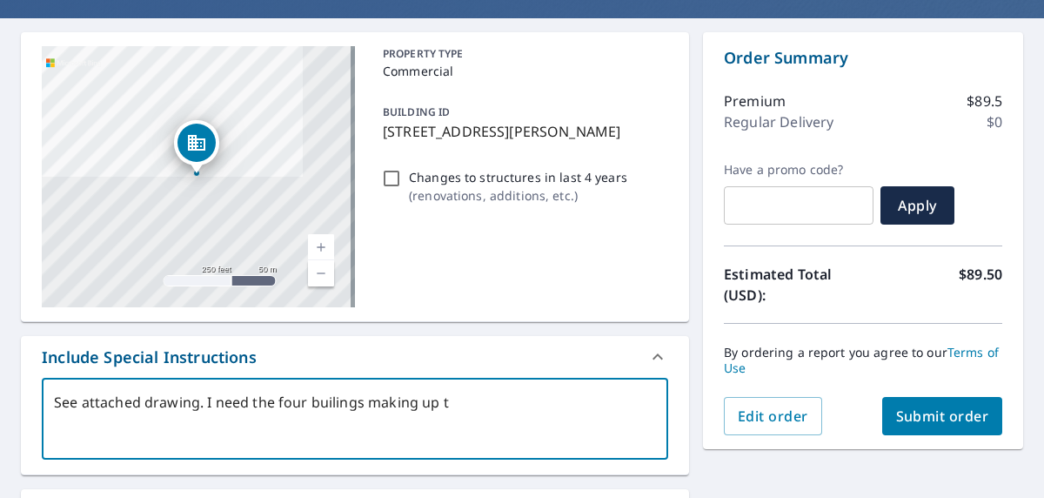
type textarea "x"
checkbox input "true"
type textarea "See attached drawing. I need the four builings making up the"
type textarea "x"
checkbox input "true"
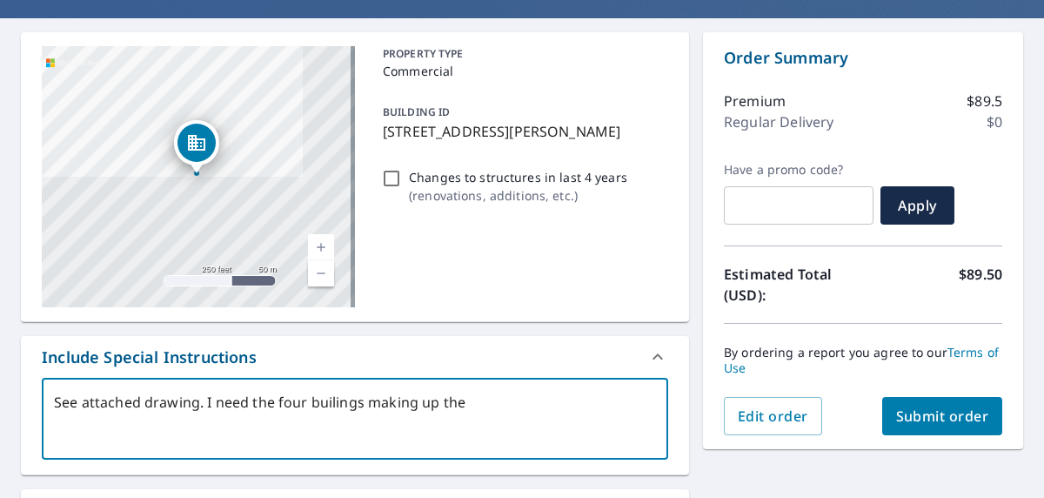
type textarea "See attached drawing. I need the four builings making up the"
type textarea "x"
checkbox input "true"
type textarea "See attached drawing. I need the four builings making up the s"
type textarea "x"
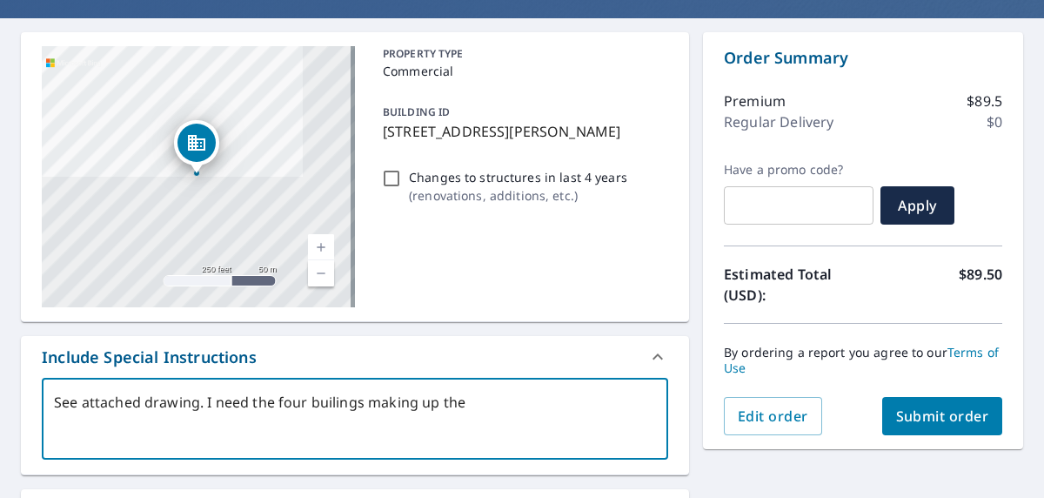
checkbox input "true"
type textarea "See attached drawing. I need the four builings making up the sq"
type textarea "x"
checkbox input "true"
type textarea "See attached drawing. I need the four builings making up the squ"
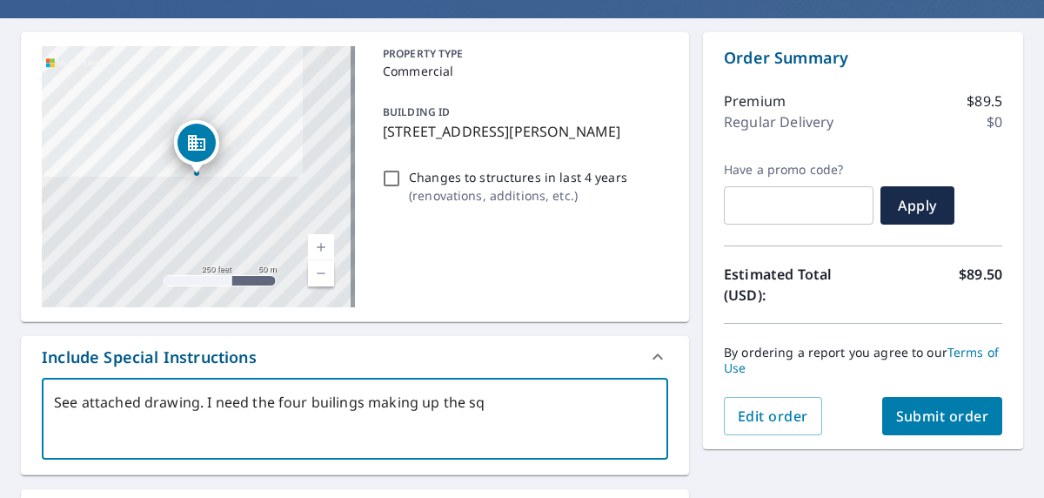
type textarea "x"
checkbox input "true"
type textarea "See attached drawing. I need the four builings making up the squa"
type textarea "x"
checkbox input "true"
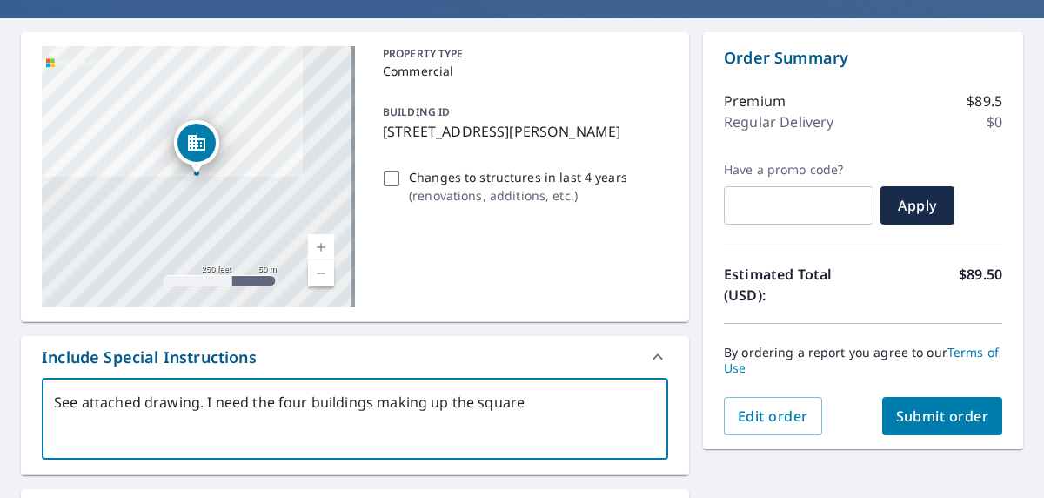
click at [518, 402] on textarea "See attached drawing. I need the four buildings making up the square" at bounding box center [355, 419] width 602 height 50
click at [204, 401] on textarea "See attached drawing. I need the four buildings making up the square." at bounding box center [355, 419] width 602 height 50
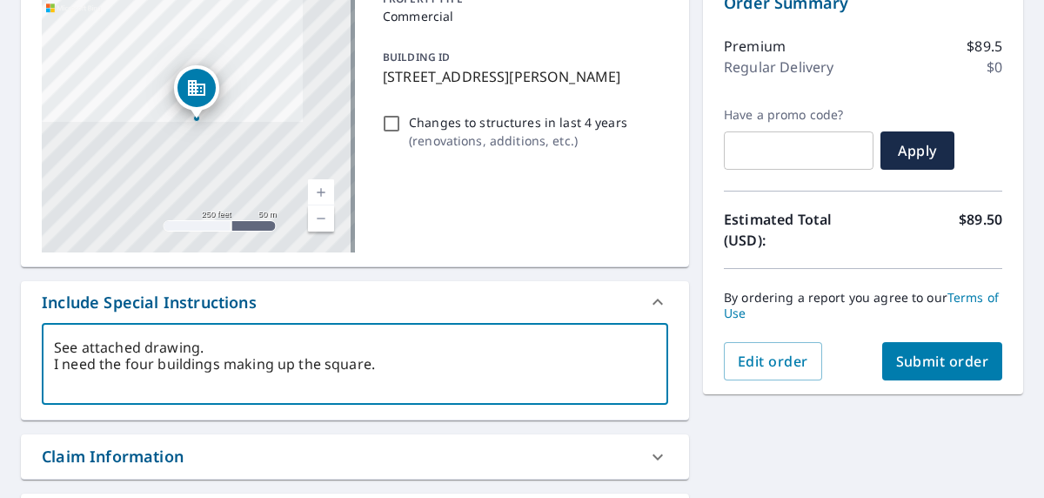
scroll to position [348, 0]
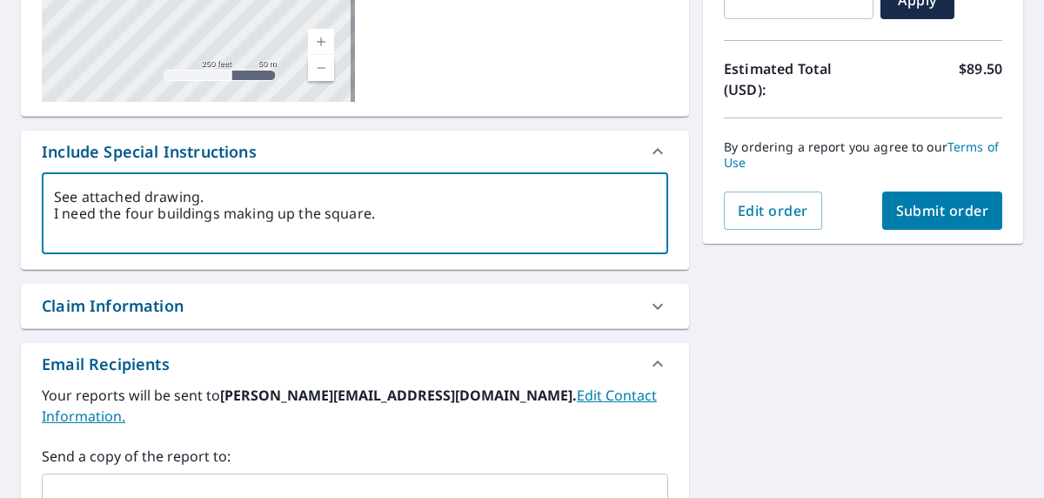
click at [399, 218] on textarea "See attached drawing. I need the four buildings making up the square." at bounding box center [355, 214] width 602 height 50
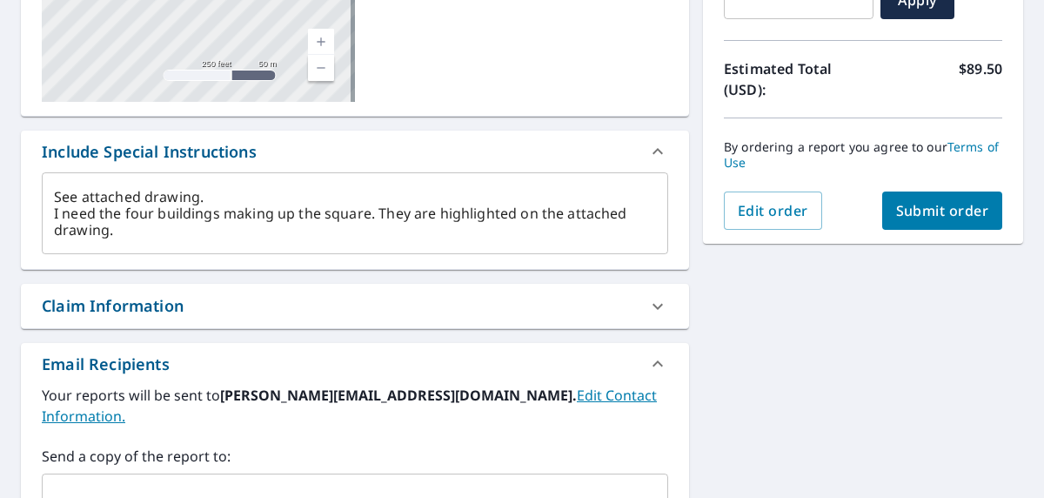
click at [139, 301] on div "Claim Information" at bounding box center [113, 305] width 142 height 23
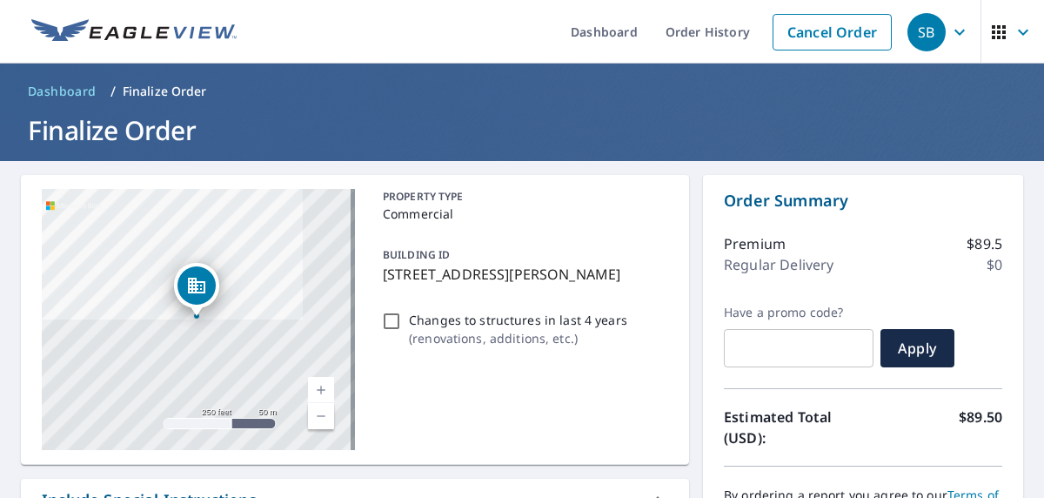
scroll to position [174, 0]
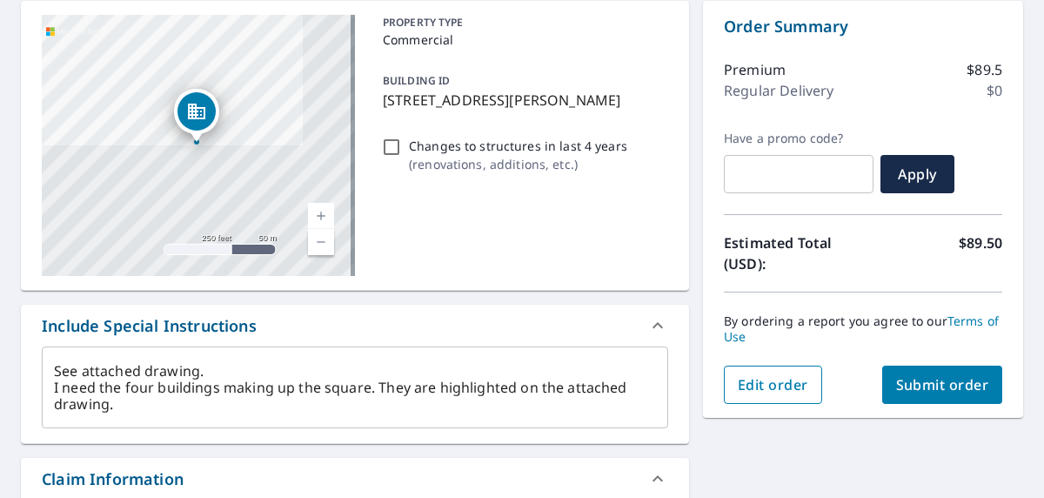
click at [772, 388] on span "Edit order" at bounding box center [773, 384] width 70 height 19
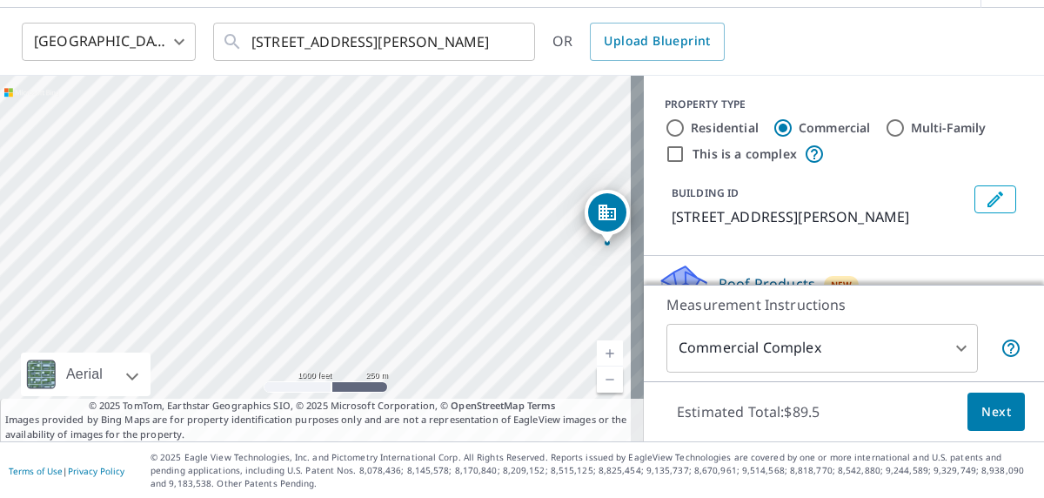
click at [665, 151] on input "This is a complex" at bounding box center [675, 154] width 21 height 21
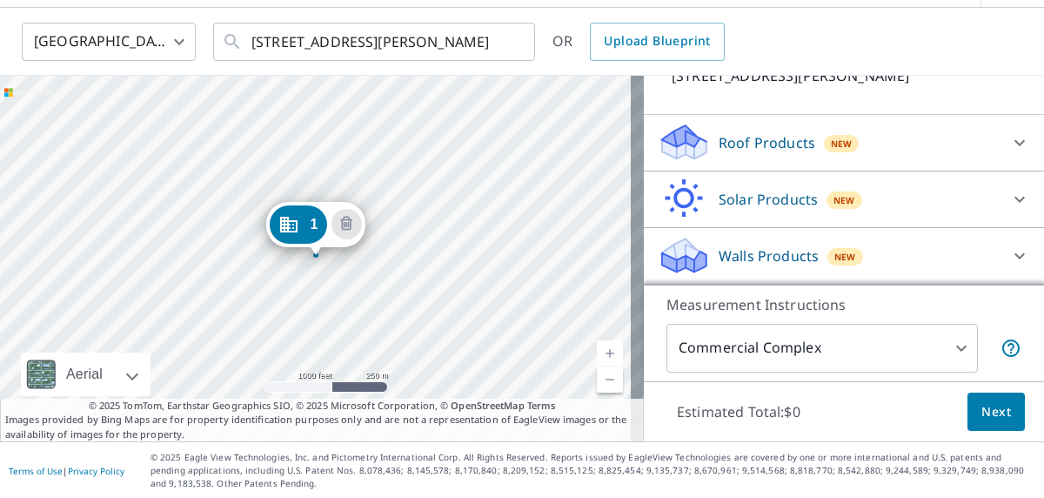
scroll to position [154, 0]
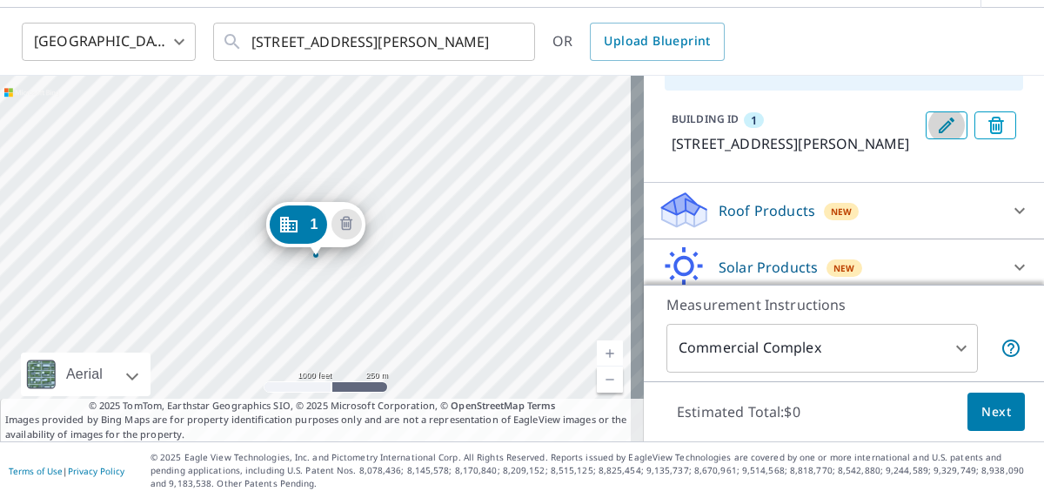
click at [939, 126] on icon "Edit building 1" at bounding box center [947, 125] width 16 height 16
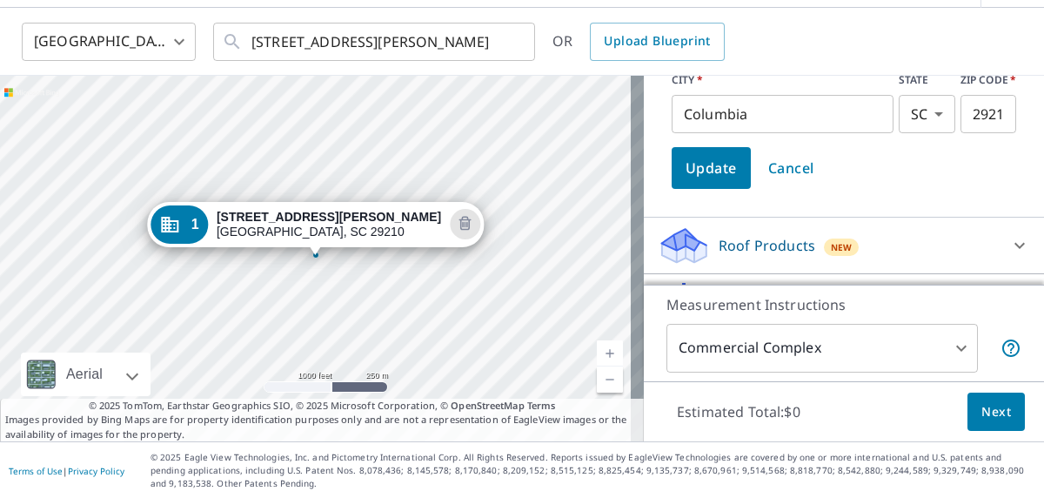
scroll to position [415, 0]
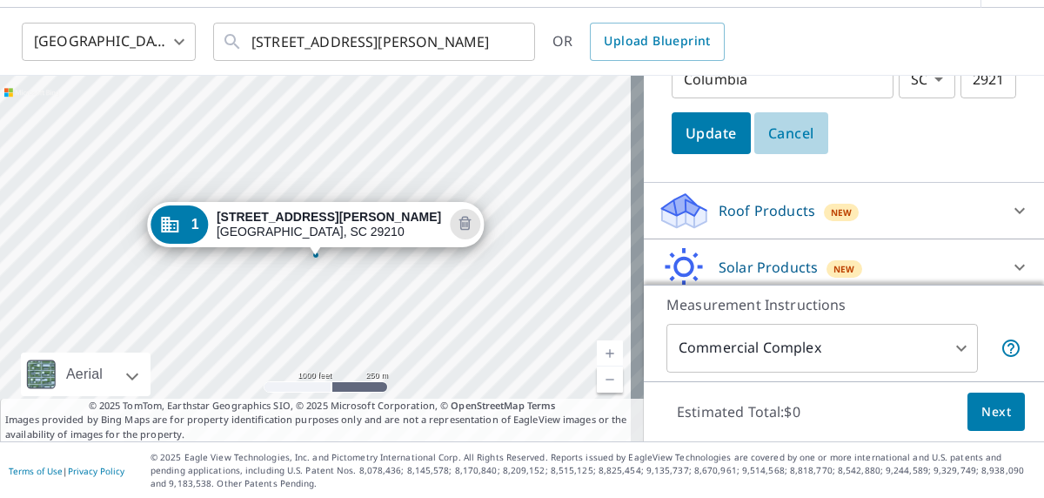
click at [792, 128] on span "Cancel" at bounding box center [791, 133] width 46 height 24
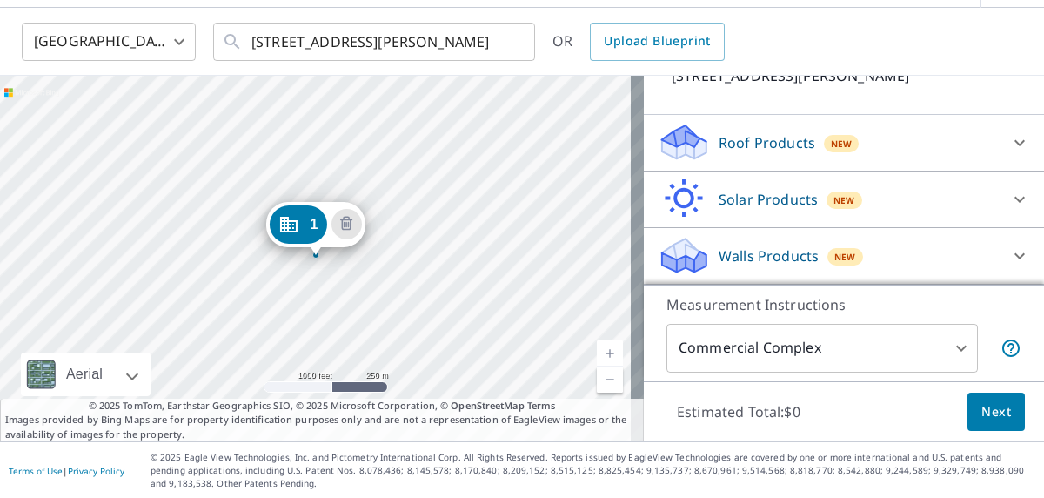
click at [741, 147] on p "Roof Products" at bounding box center [766, 142] width 97 height 21
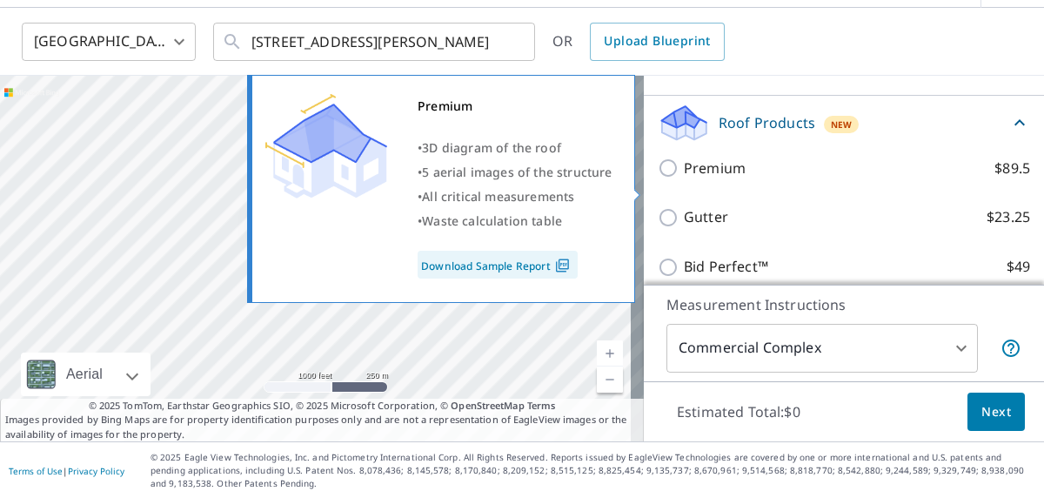
click at [689, 179] on p "Premium" at bounding box center [715, 168] width 62 height 22
click at [684, 178] on input "Premium $89.5" at bounding box center [671, 167] width 26 height 21
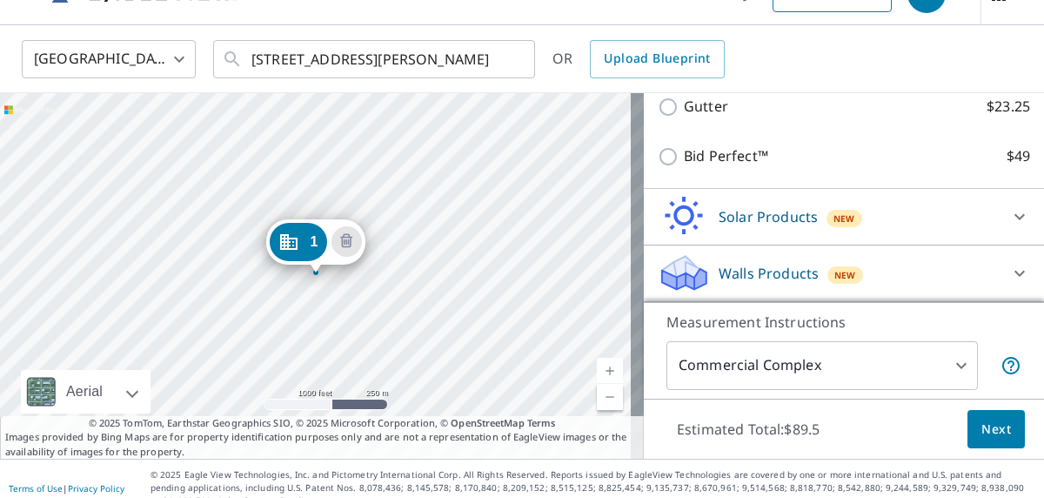
scroll to position [56, 0]
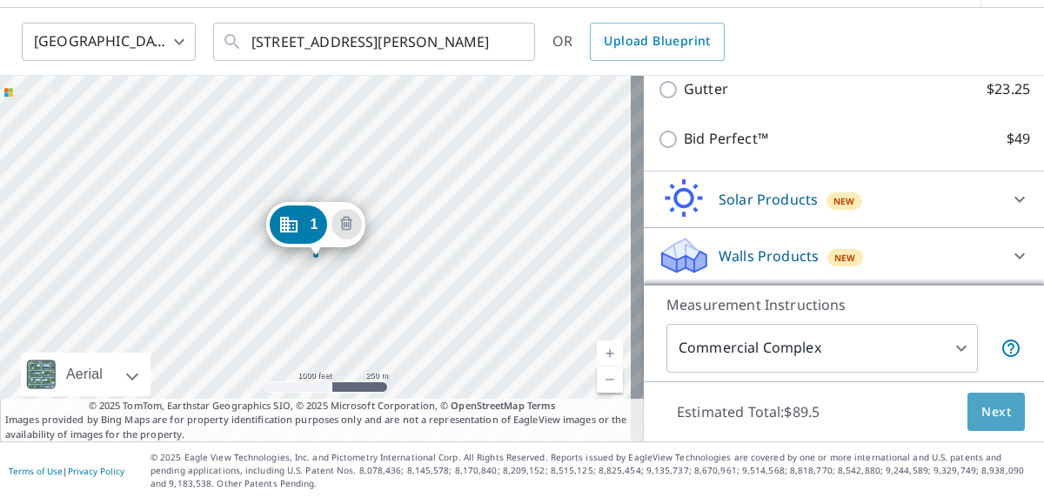
click at [967, 413] on button "Next" at bounding box center [995, 411] width 57 height 39
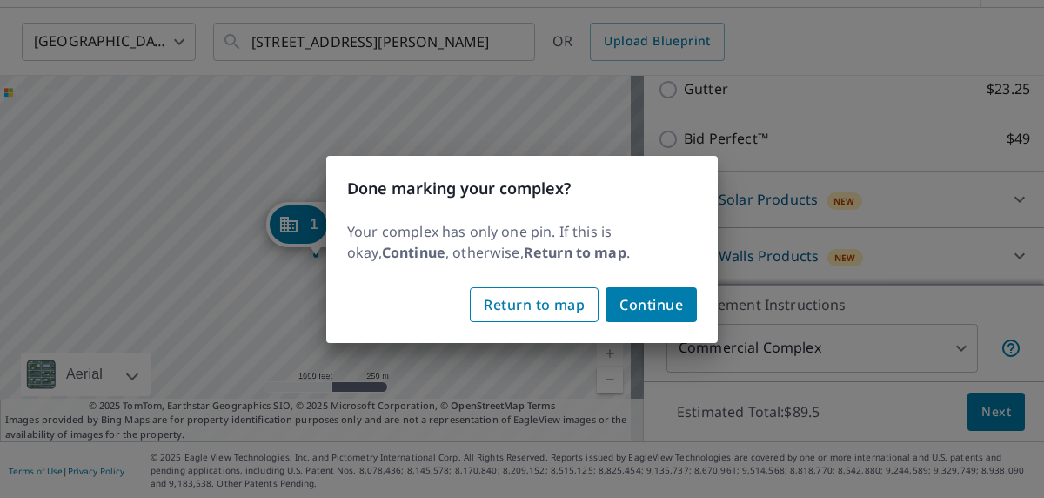
click at [518, 310] on span "Return to map" at bounding box center [534, 304] width 101 height 24
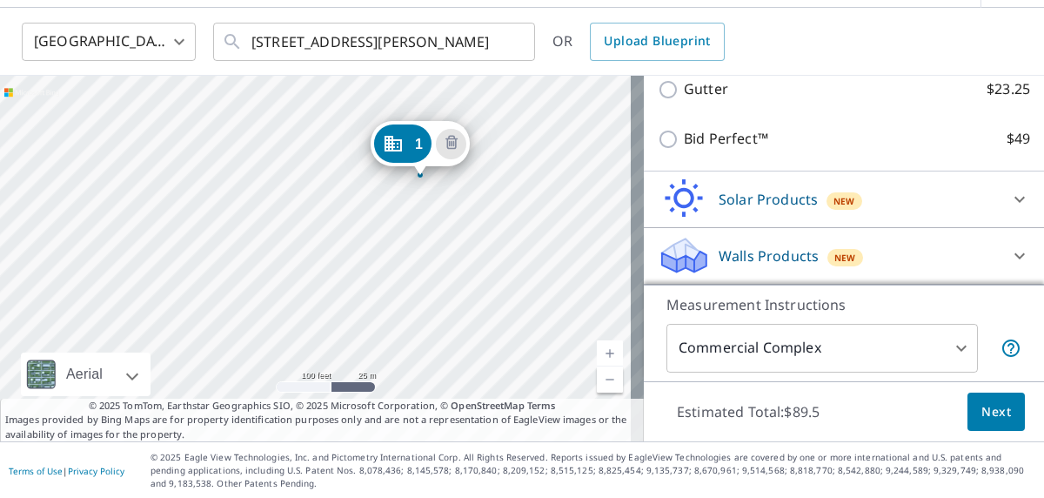
drag, startPoint x: 499, startPoint y: 302, endPoint x: 537, endPoint y: 168, distance: 139.1
click at [537, 168] on div "1 [STREET_ADDRESS][PERSON_NAME]" at bounding box center [322, 258] width 644 height 365
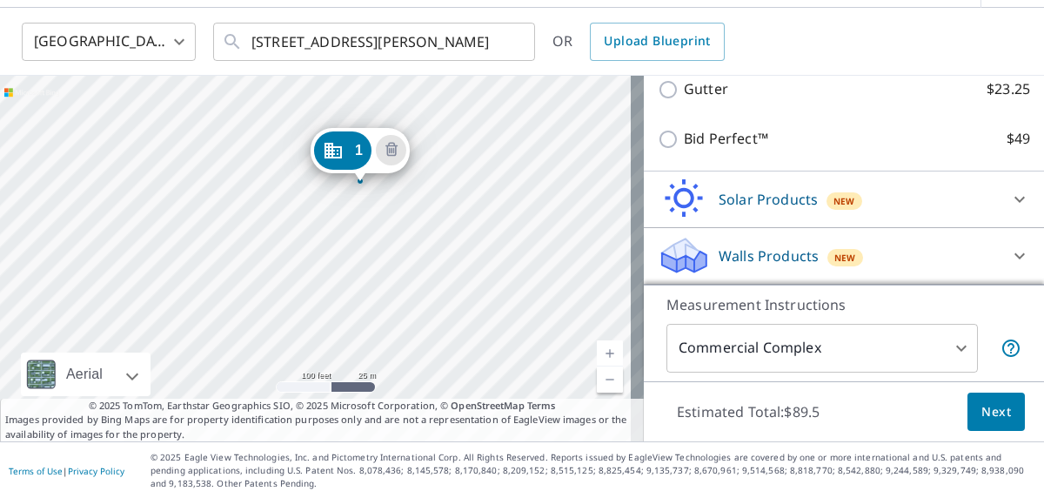
drag, startPoint x: 399, startPoint y: 144, endPoint x: 339, endPoint y: 150, distance: 60.3
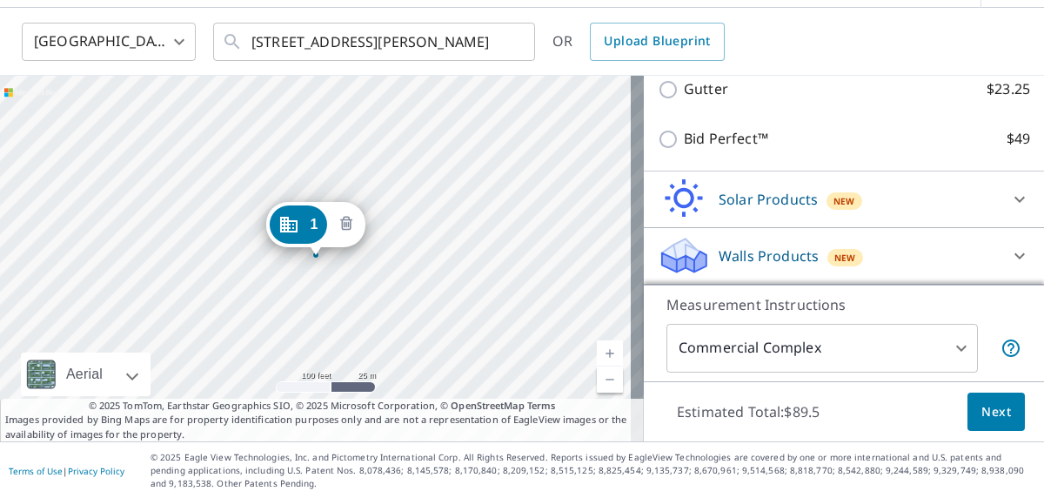
click at [344, 225] on icon "Delete building 1" at bounding box center [346, 224] width 21 height 21
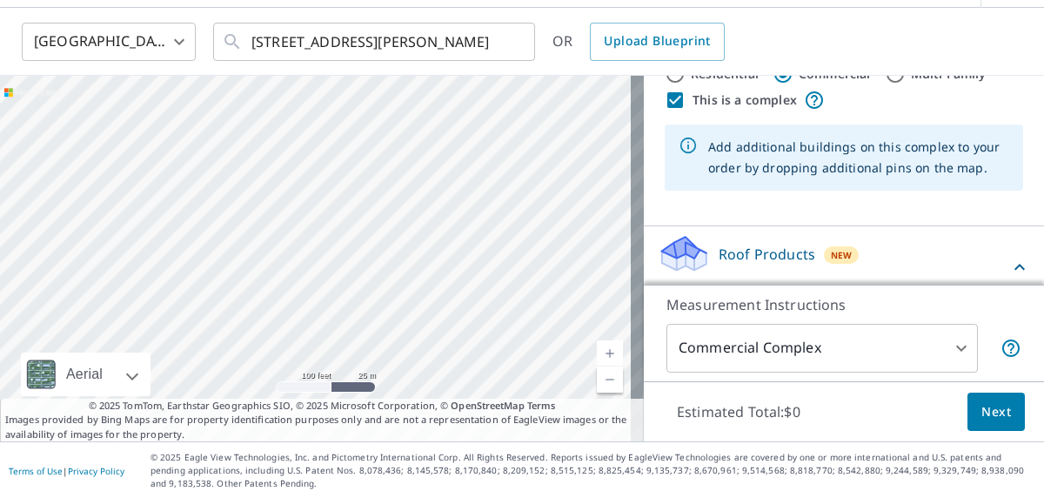
scroll to position [29, 0]
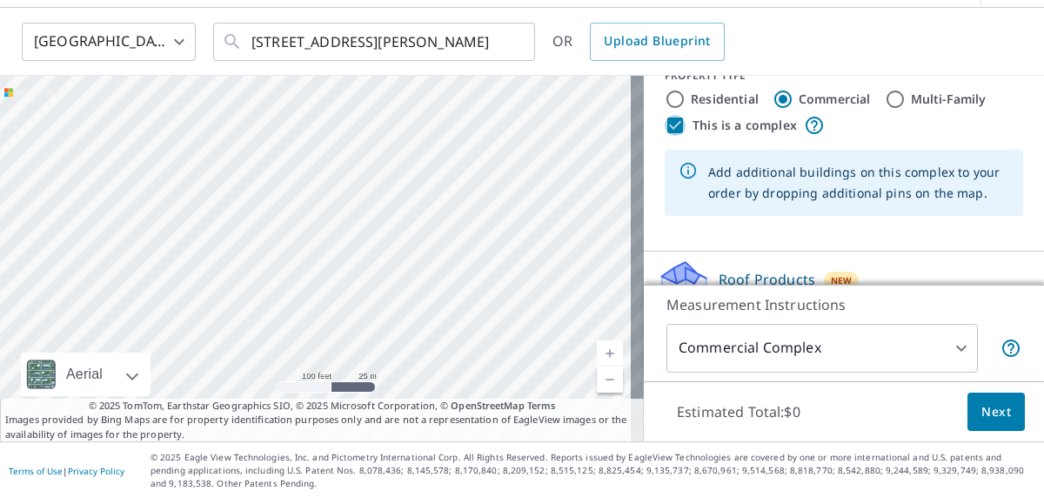
click at [665, 125] on input "This is a complex" at bounding box center [675, 125] width 21 height 21
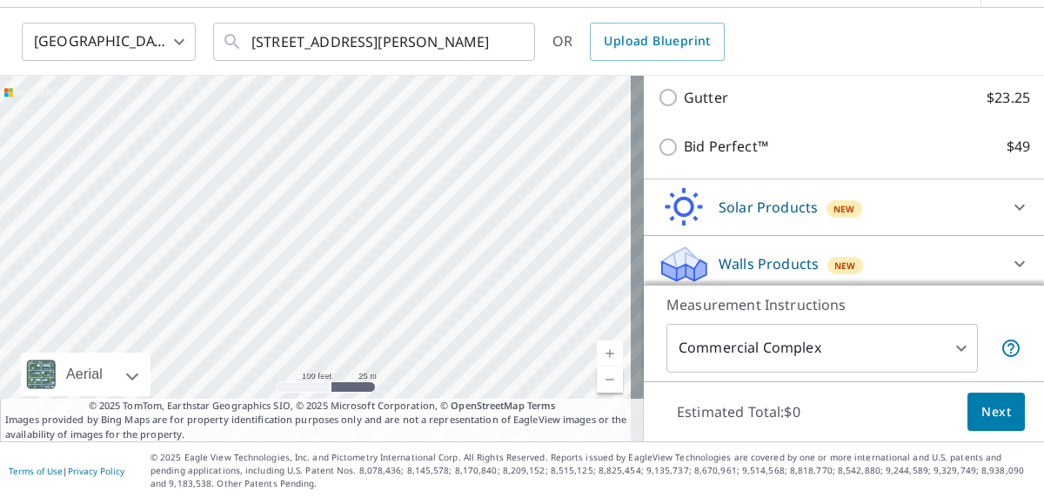
scroll to position [297, 0]
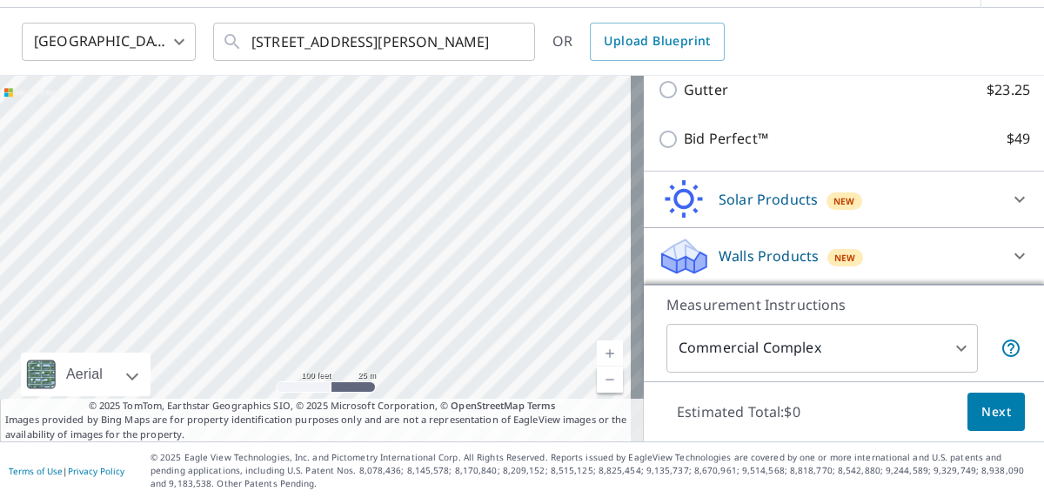
click at [981, 407] on span "Next" at bounding box center [996, 412] width 30 height 22
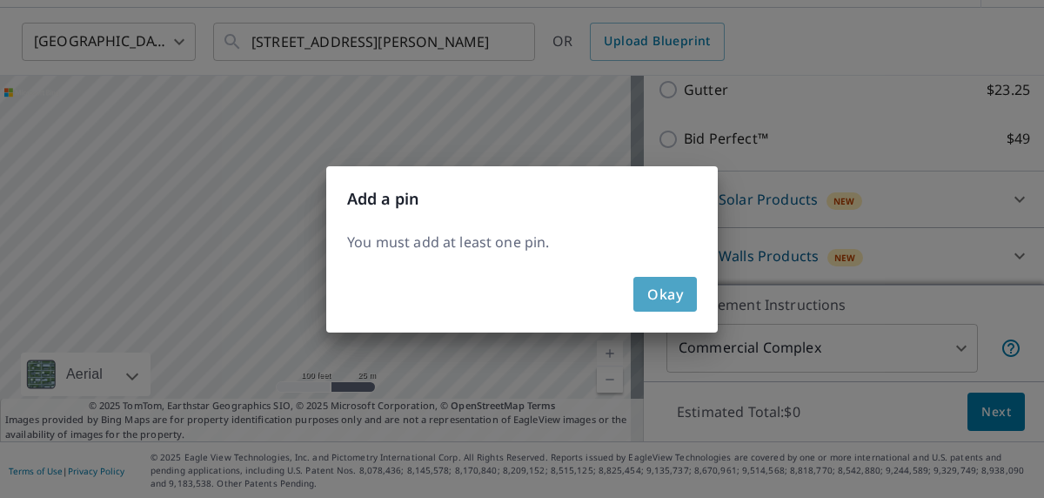
click at [661, 293] on span "Okay" at bounding box center [665, 294] width 36 height 24
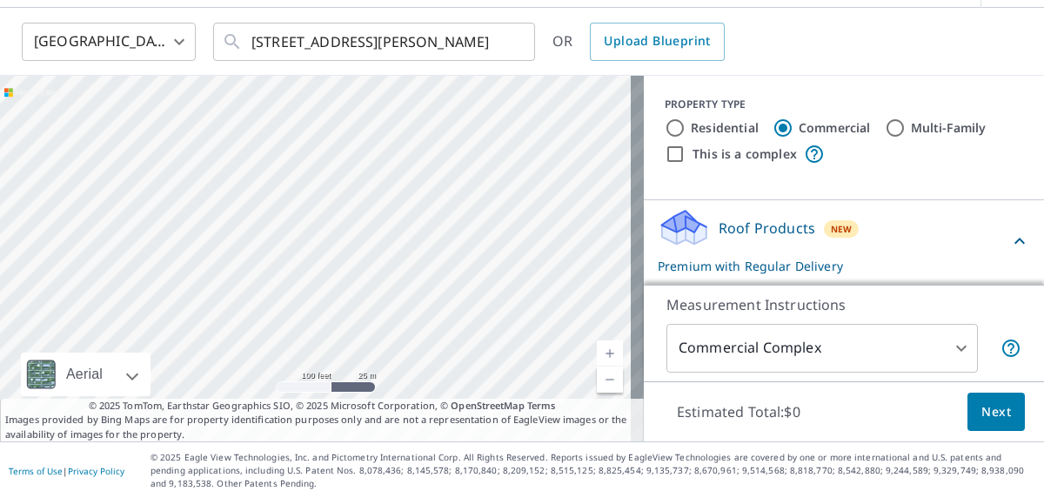
scroll to position [87, 0]
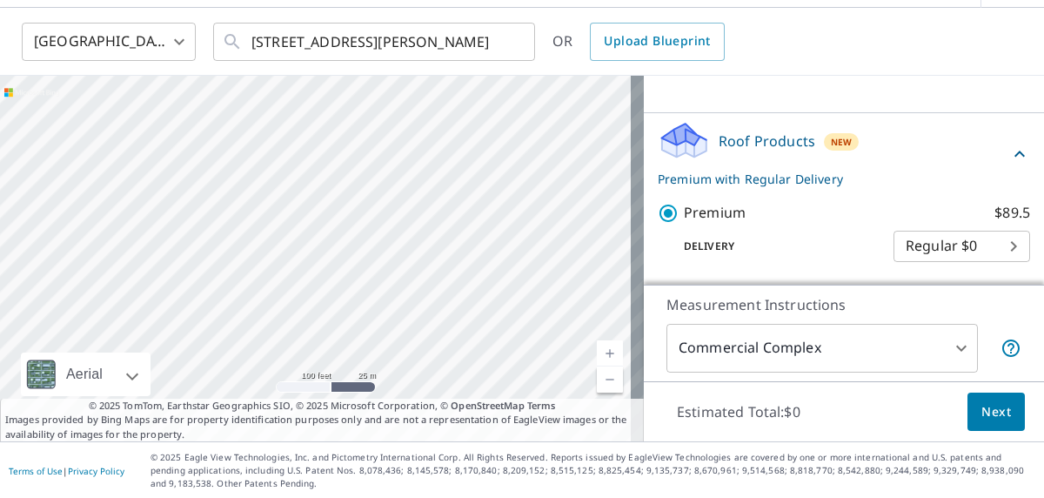
click at [322, 295] on div at bounding box center [322, 258] width 644 height 365
click at [310, 302] on div at bounding box center [322, 258] width 644 height 365
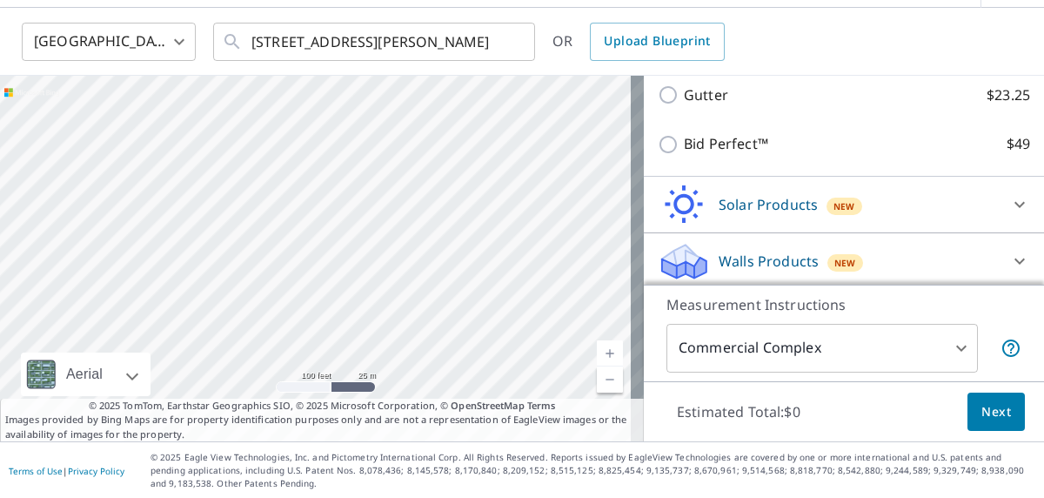
scroll to position [297, 0]
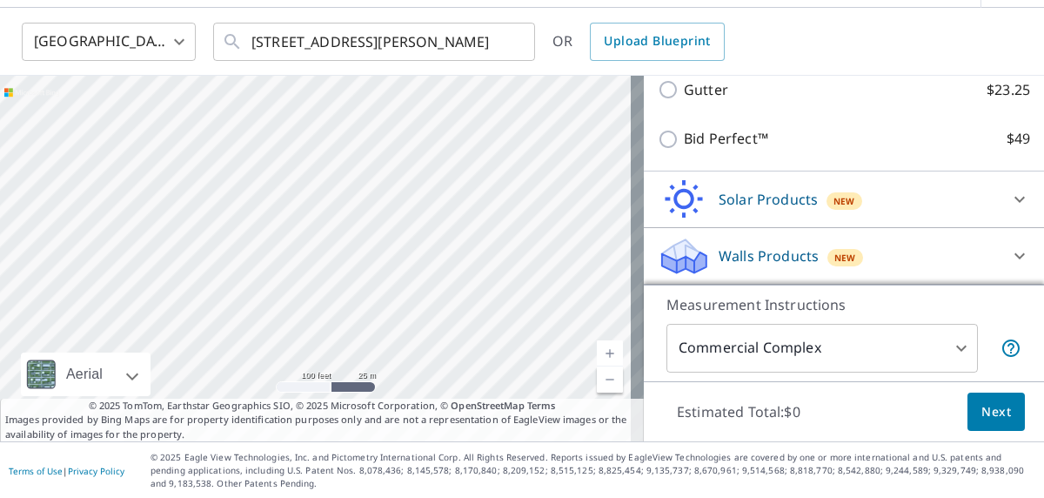
click at [946, 351] on body "SB SB Dashboard Order History Cancel Order SB [GEOGRAPHIC_DATA] [GEOGRAPHIC_DAT…" at bounding box center [522, 249] width 1044 height 498
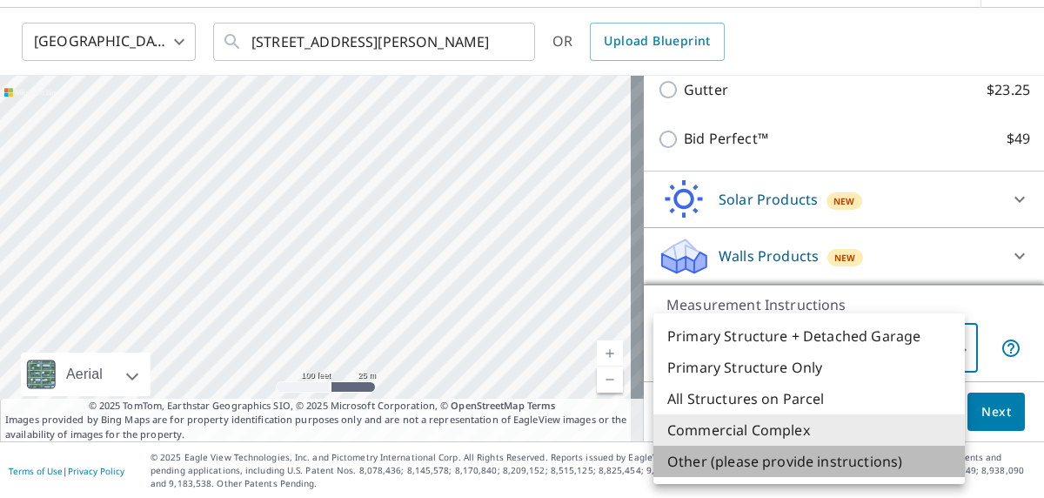
click at [791, 463] on li "Other (please provide instructions)" at bounding box center [808, 460] width 311 height 31
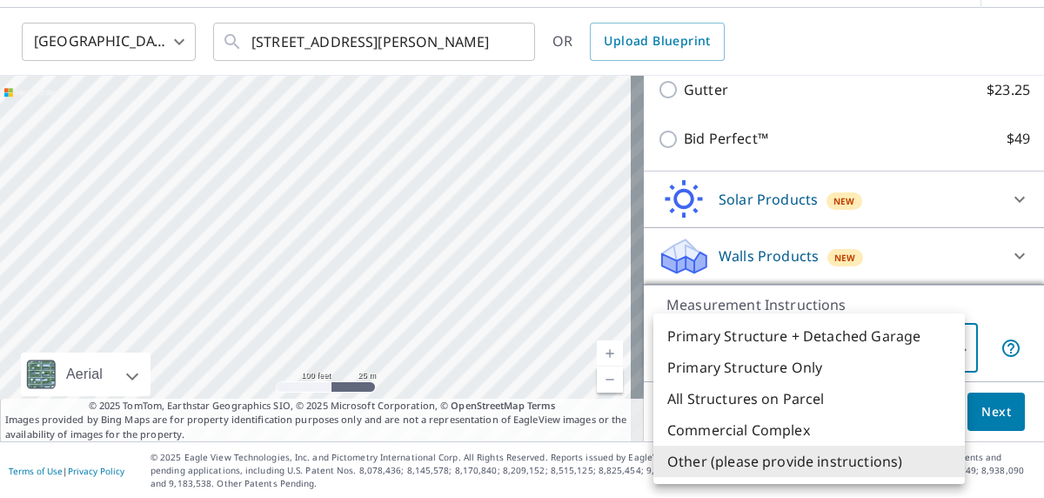
click at [919, 342] on body "SB SB Dashboard Order History Cancel Order SB [GEOGRAPHIC_DATA] [GEOGRAPHIC_DAT…" at bounding box center [522, 249] width 1044 height 498
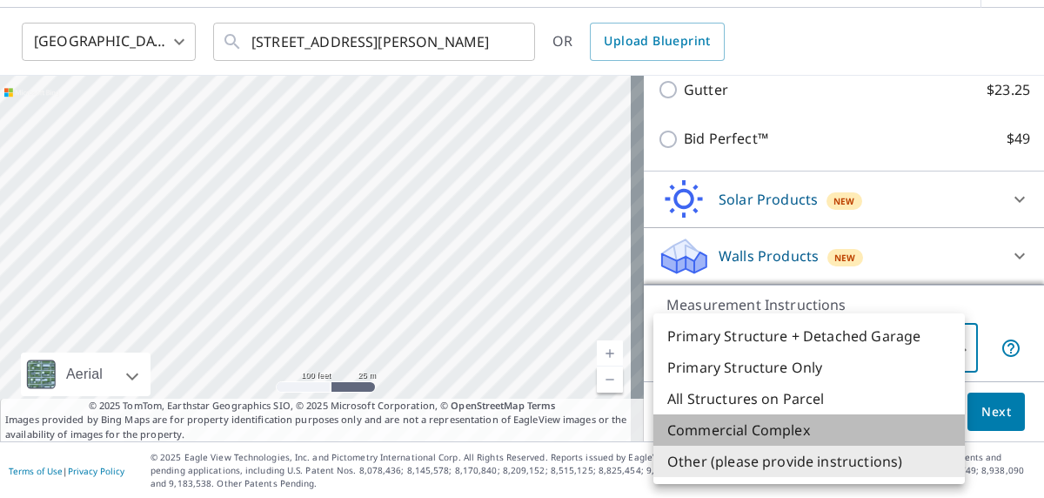
click at [772, 429] on li "Commercial Complex" at bounding box center [808, 429] width 311 height 31
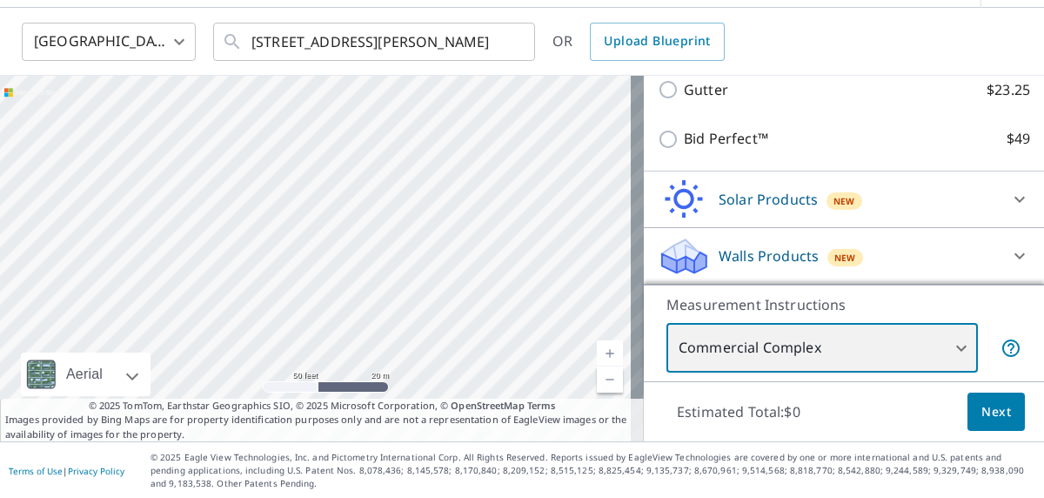
drag, startPoint x: 393, startPoint y: 266, endPoint x: 642, endPoint y: 284, distance: 249.4
click at [642, 284] on div "Aerial Road A standard road map Aerial A detailed look from above Labels Labels…" at bounding box center [522, 258] width 1044 height 365
click at [621, 267] on div at bounding box center [322, 258] width 644 height 365
click at [319, 240] on div at bounding box center [322, 258] width 644 height 365
drag, startPoint x: 498, startPoint y: 246, endPoint x: 549, endPoint y: 161, distance: 99.5
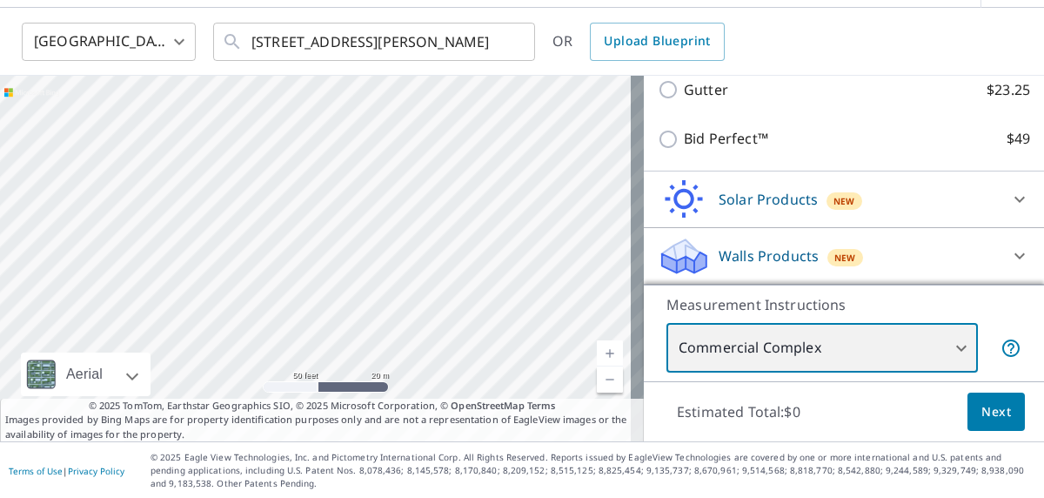
click at [549, 161] on div at bounding box center [322, 258] width 644 height 365
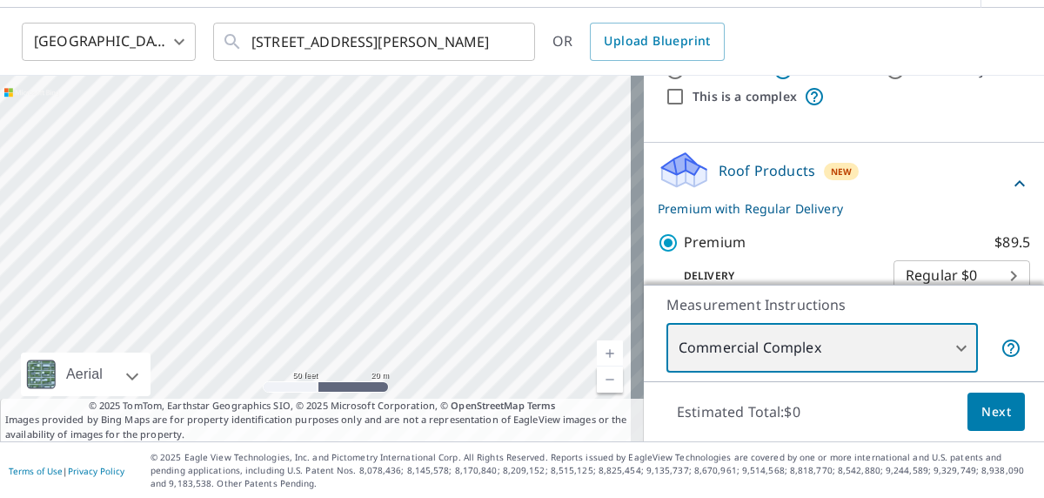
scroll to position [0, 0]
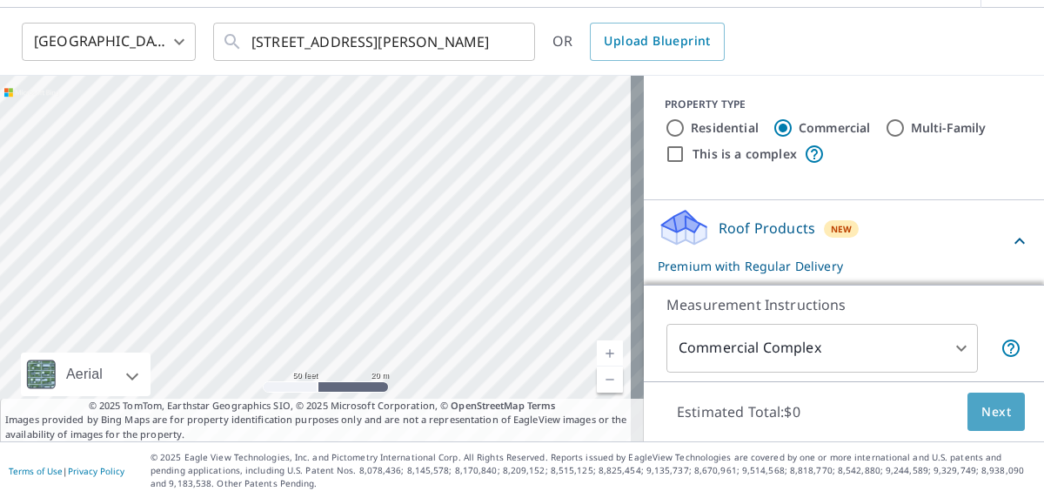
click at [982, 415] on span "Next" at bounding box center [996, 412] width 30 height 22
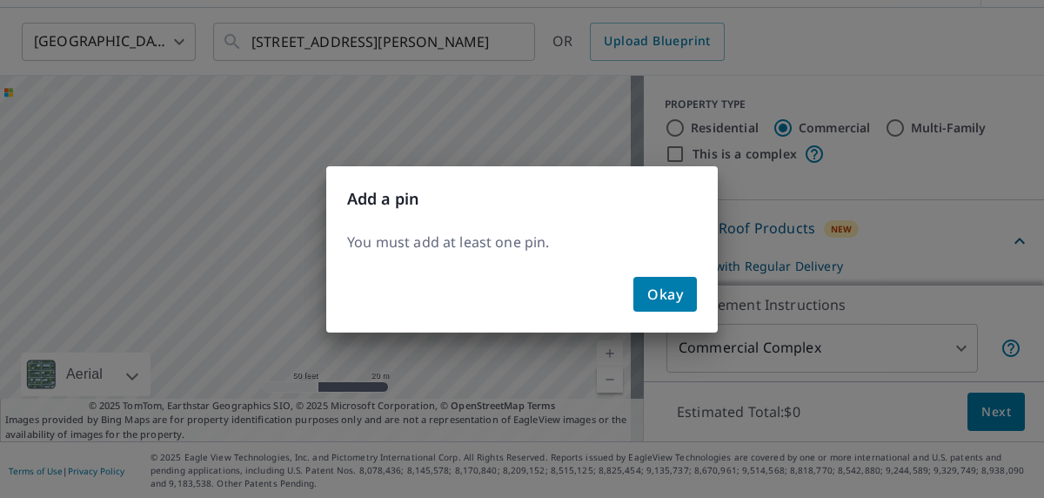
click at [662, 299] on span "Okay" at bounding box center [665, 294] width 36 height 24
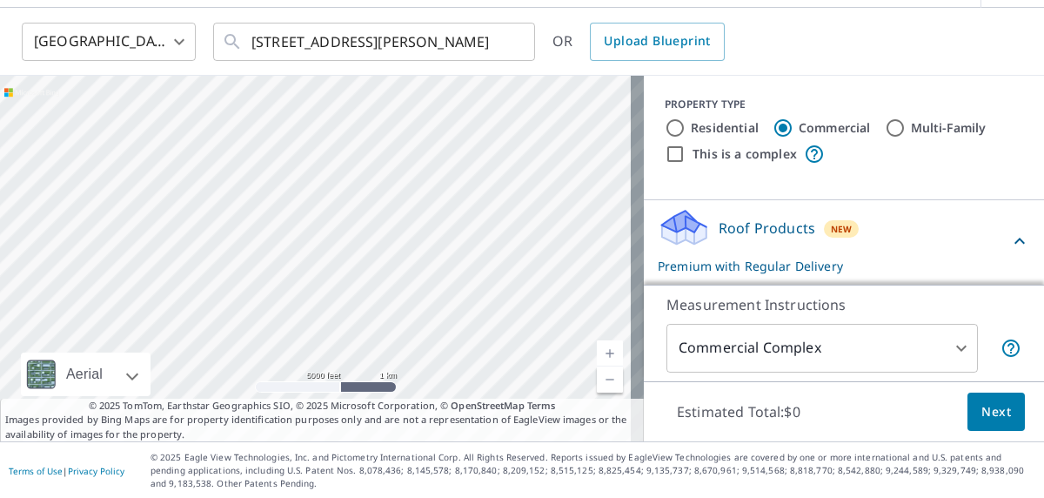
drag, startPoint x: 231, startPoint y: 276, endPoint x: 390, endPoint y: 277, distance: 158.3
click at [390, 277] on div at bounding box center [322, 258] width 644 height 365
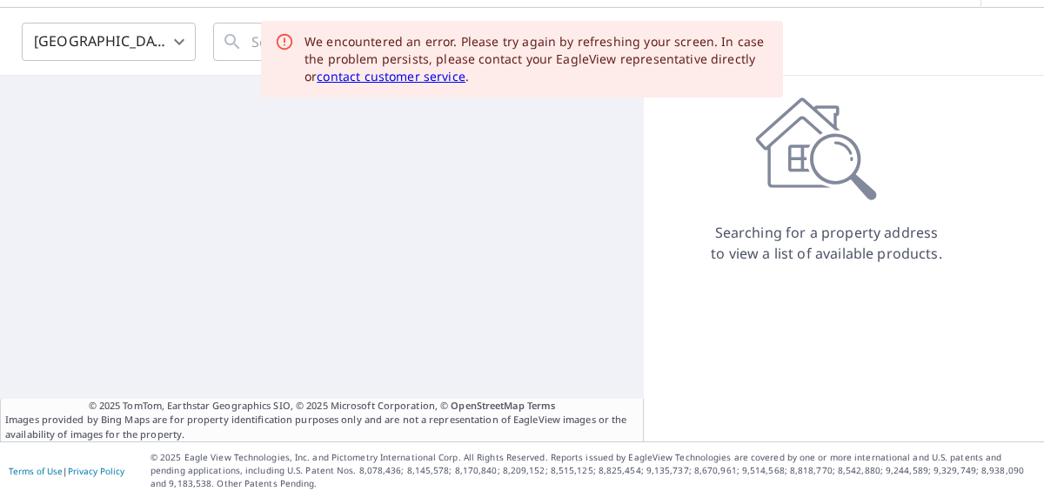
click at [315, 195] on div at bounding box center [322, 258] width 644 height 365
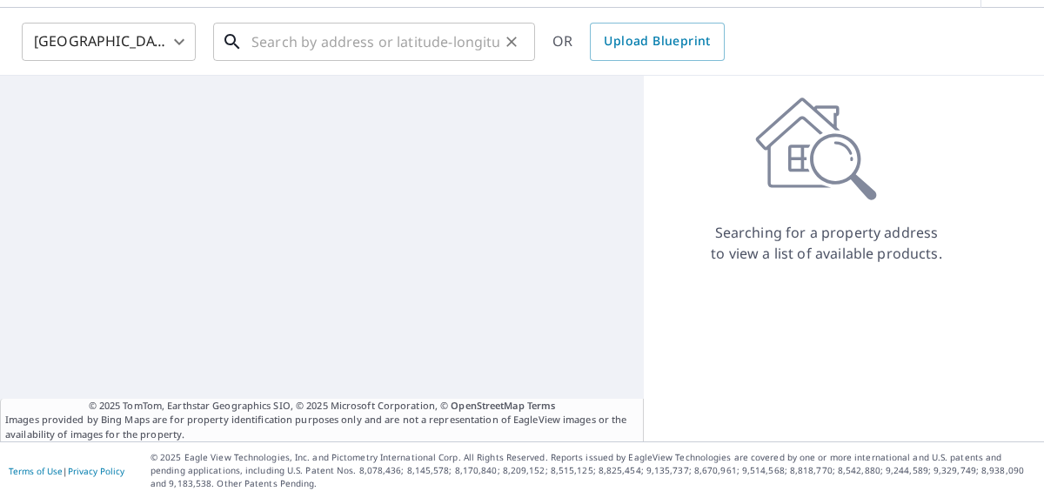
click at [322, 36] on input "text" at bounding box center [375, 41] width 248 height 49
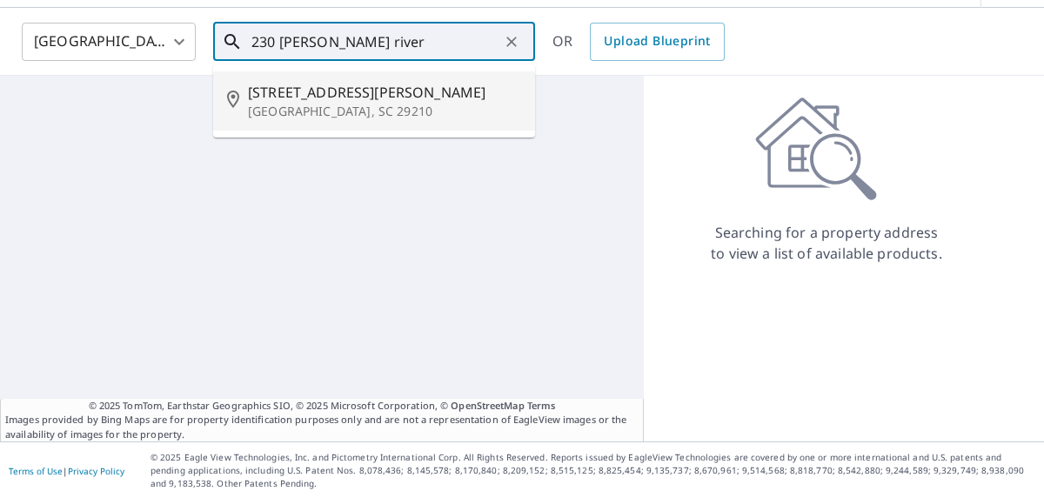
click at [354, 101] on span "[STREET_ADDRESS][PERSON_NAME]" at bounding box center [384, 92] width 273 height 21
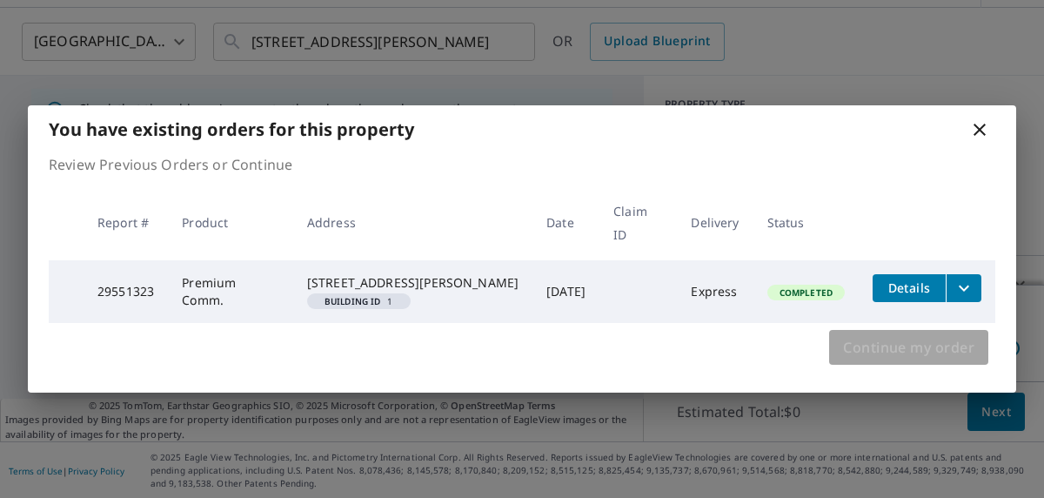
click at [942, 341] on span "Continue my order" at bounding box center [908, 347] width 131 height 24
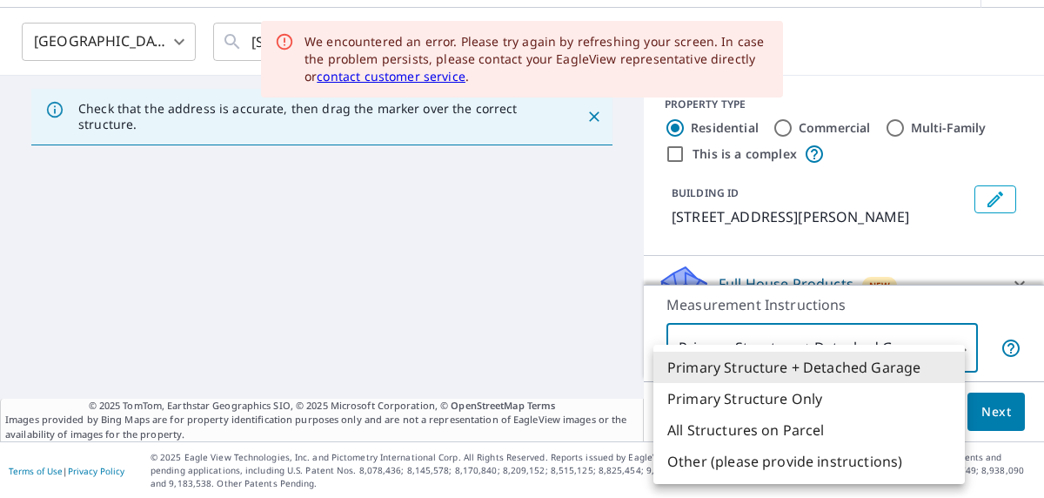
click at [945, 345] on body "SB SB Dashboard Order History Cancel Order SB [GEOGRAPHIC_DATA] [GEOGRAPHIC_DAT…" at bounding box center [522, 249] width 1044 height 498
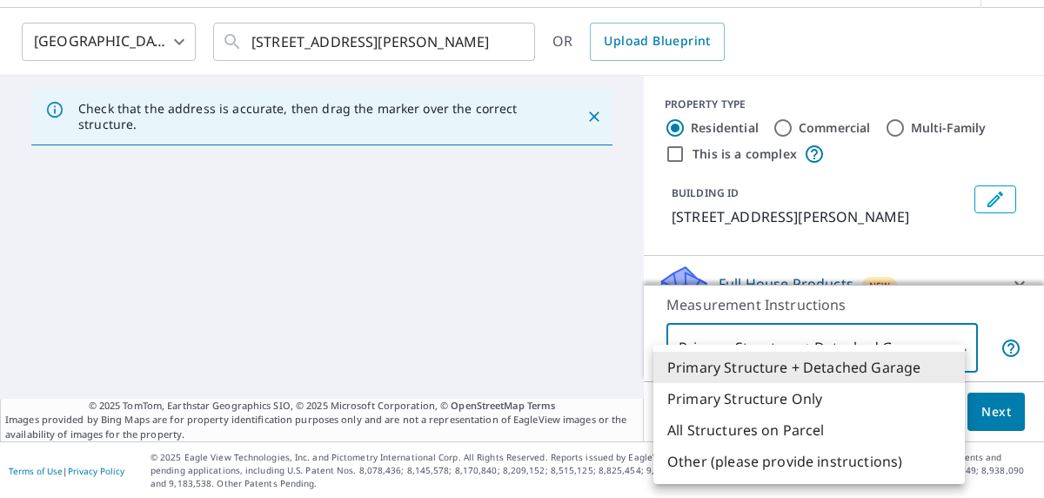
click at [772, 126] on div at bounding box center [522, 249] width 1044 height 498
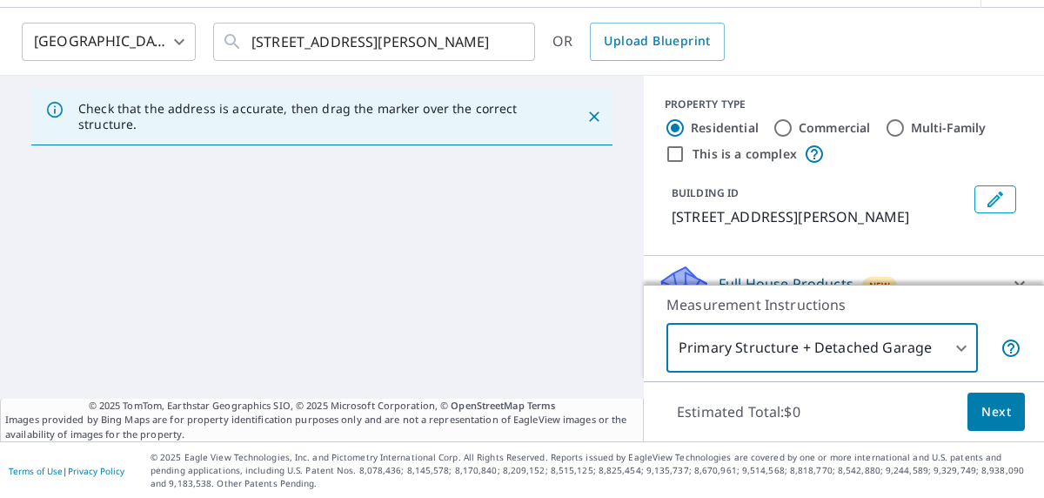
click at [946, 347] on body "SB SB Dashboard Order History Cancel Order SB [GEOGRAPHIC_DATA] [GEOGRAPHIC_DAT…" at bounding box center [522, 249] width 1044 height 498
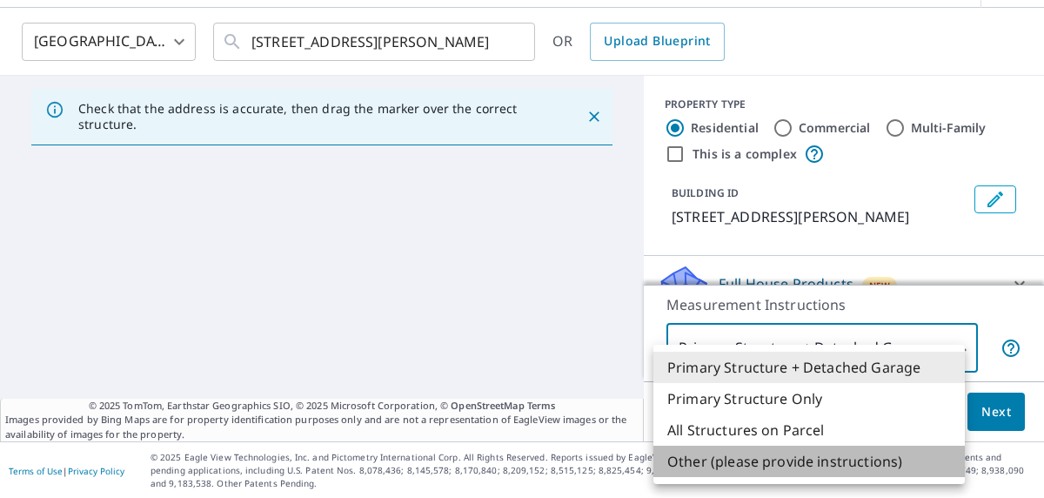
click at [804, 462] on li "Other (please provide instructions)" at bounding box center [808, 460] width 311 height 31
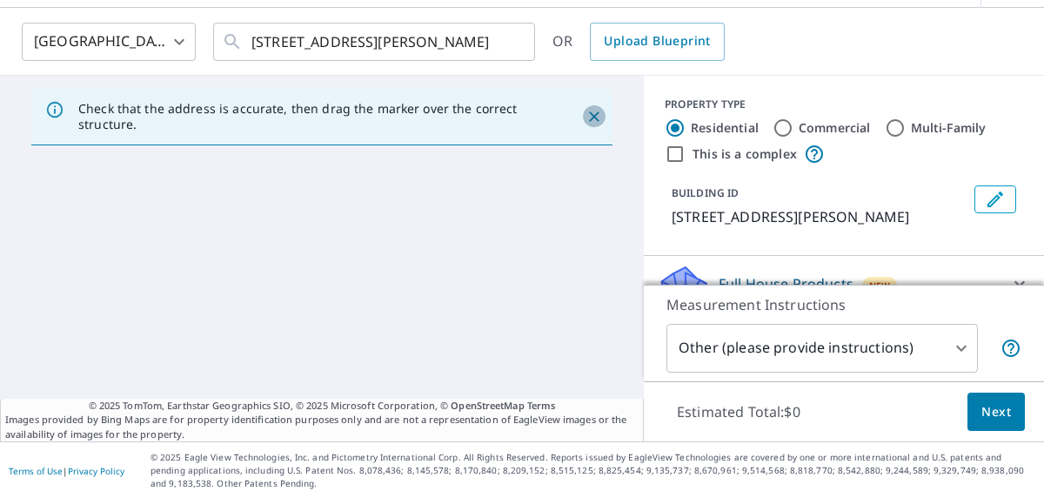
click at [589, 113] on icon "Close" at bounding box center [594, 116] width 10 height 10
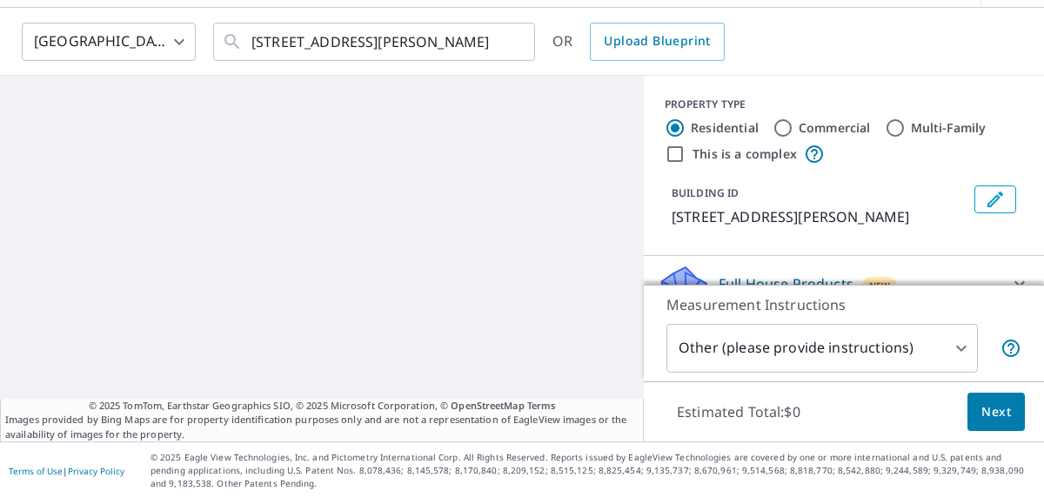
click at [984, 414] on span "Next" at bounding box center [996, 412] width 30 height 22
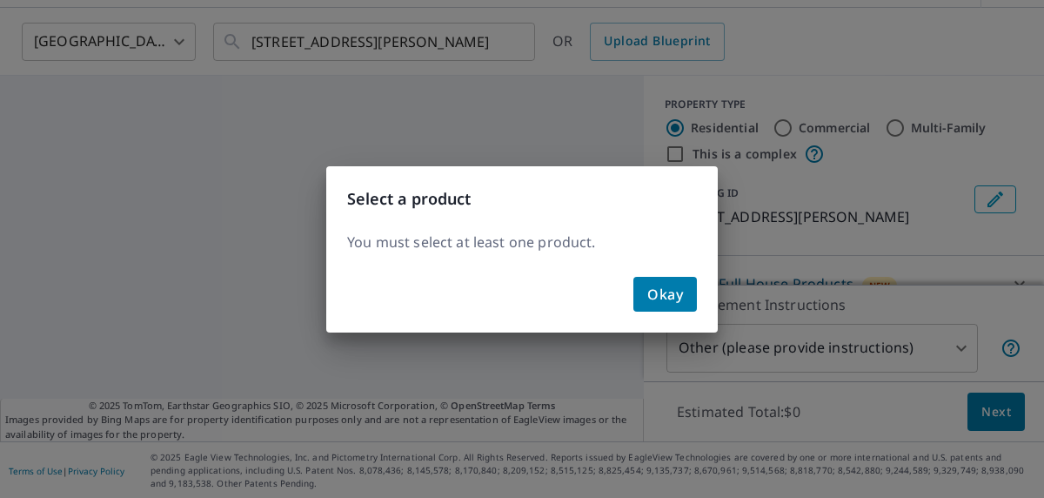
click at [667, 295] on span "Okay" at bounding box center [665, 294] width 36 height 24
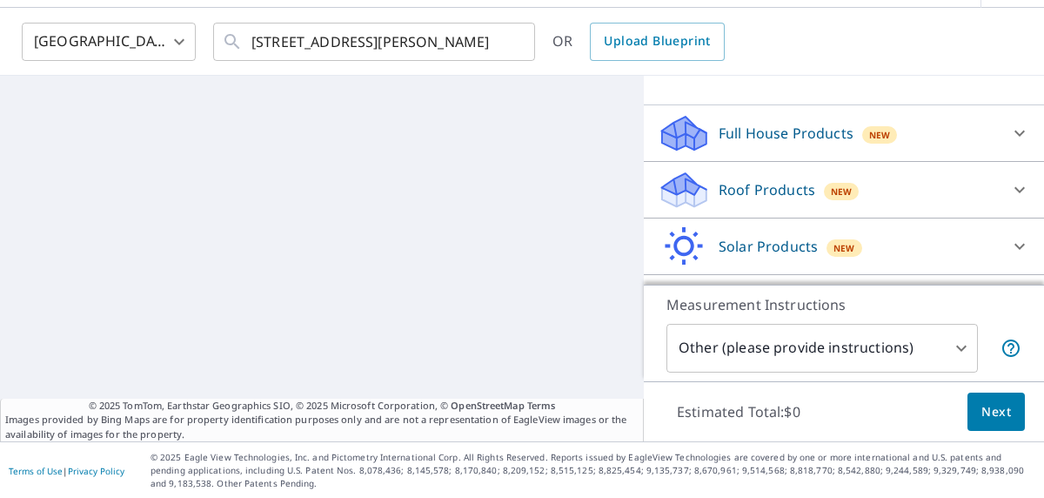
scroll to position [174, 0]
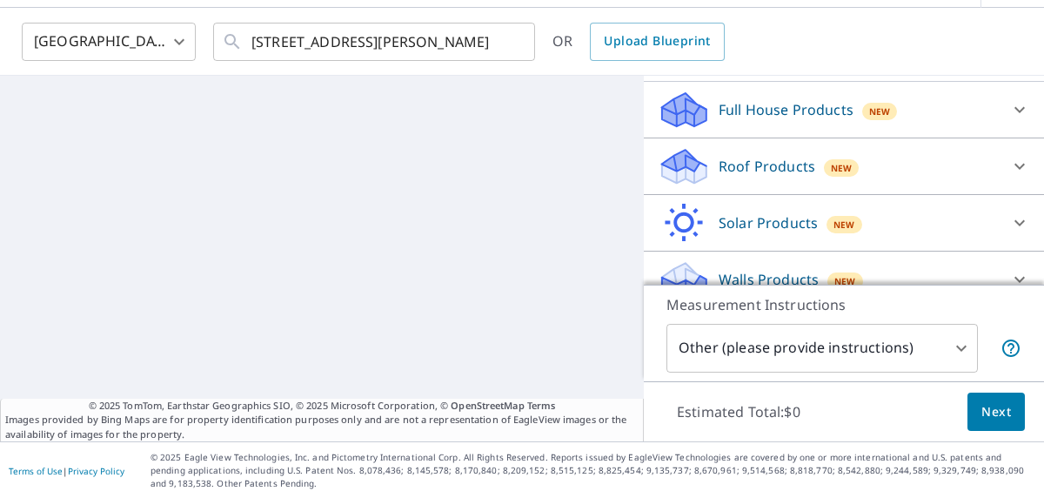
click at [745, 170] on p "Roof Products" at bounding box center [766, 166] width 97 height 21
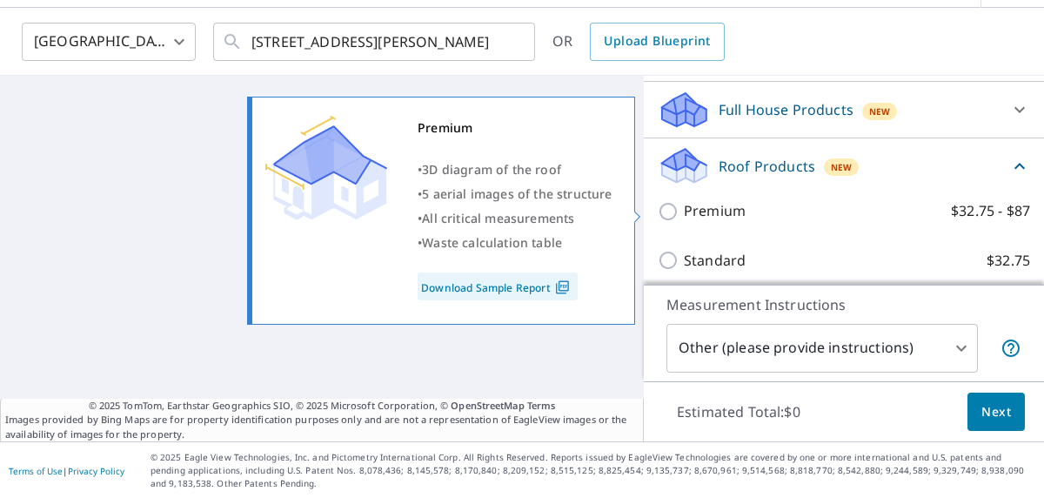
click at [659, 210] on input "Premium $32.75 - $87" at bounding box center [671, 211] width 26 height 21
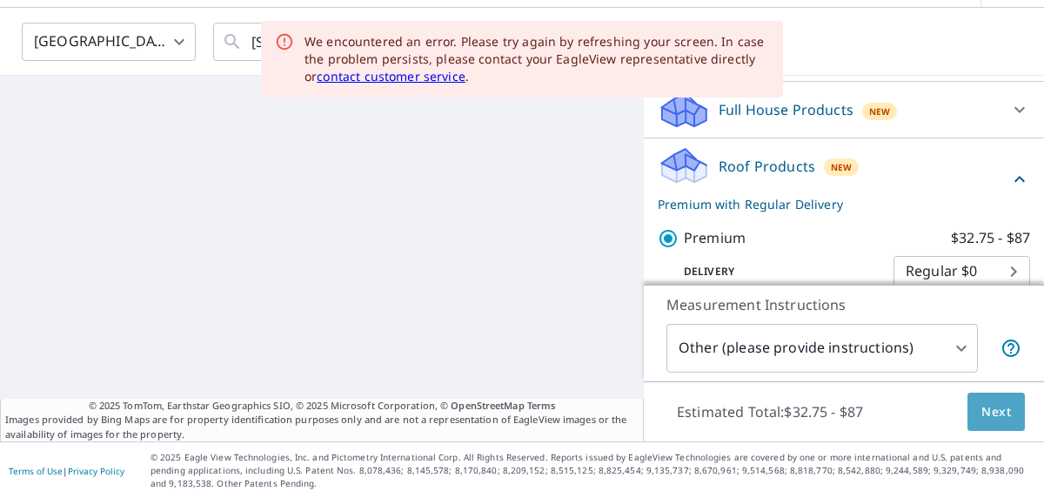
click at [990, 407] on span "Next" at bounding box center [996, 412] width 30 height 22
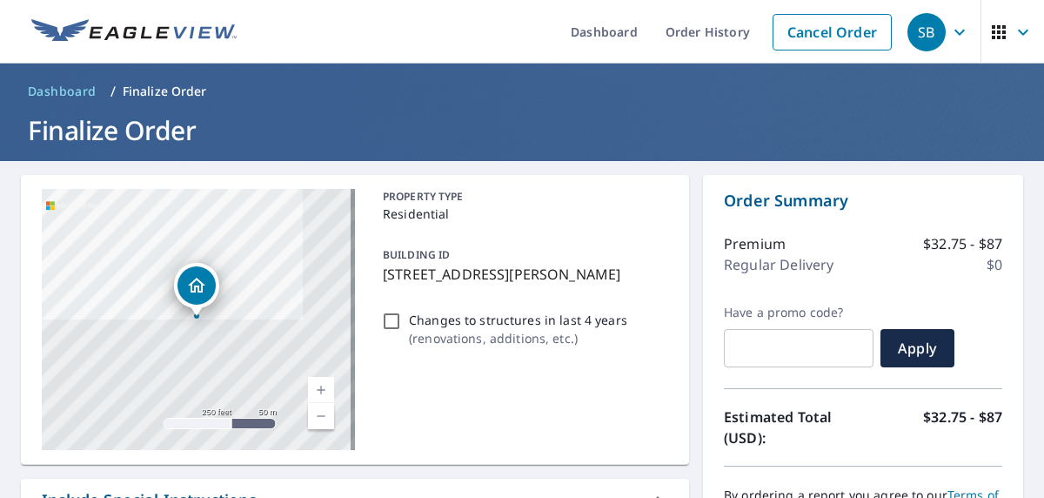
click at [1012, 31] on icon "button" at bounding box center [1022, 32] width 21 height 21
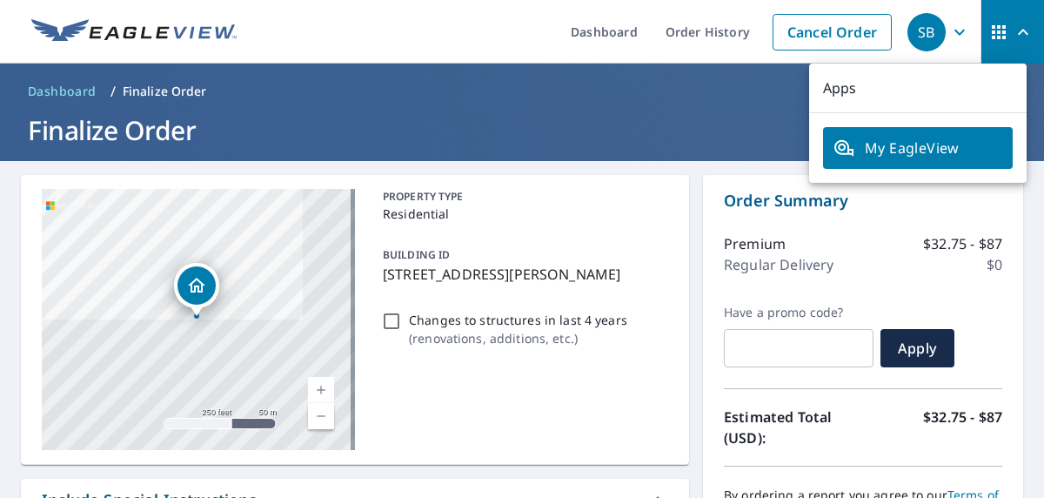
click at [1018, 31] on icon "button" at bounding box center [1023, 32] width 10 height 6
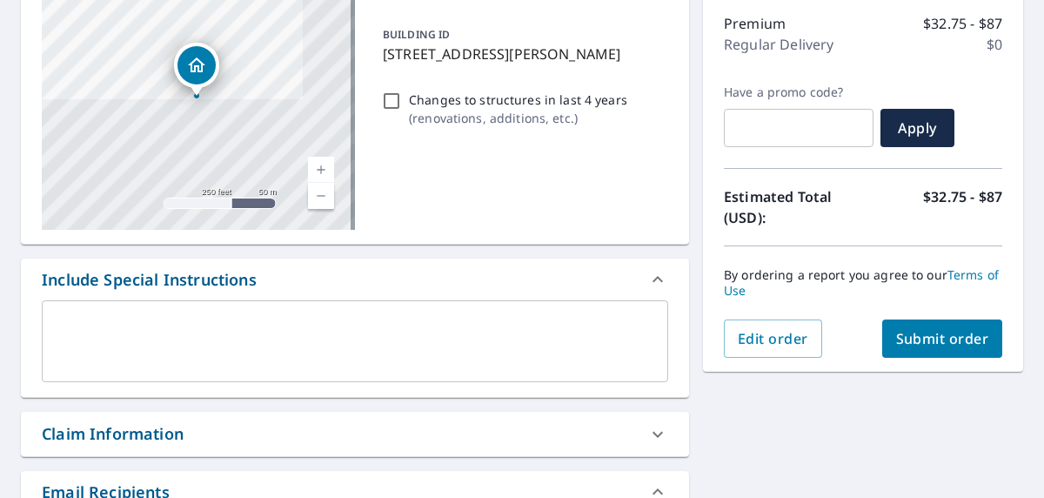
scroll to position [261, 0]
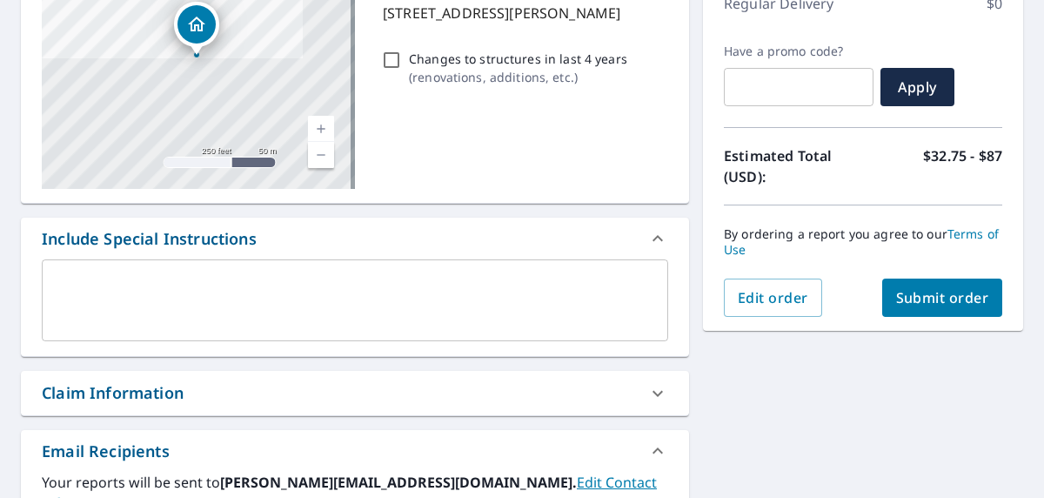
click at [226, 283] on textarea at bounding box center [355, 301] width 602 height 50
click at [786, 295] on span "Edit order" at bounding box center [773, 297] width 70 height 19
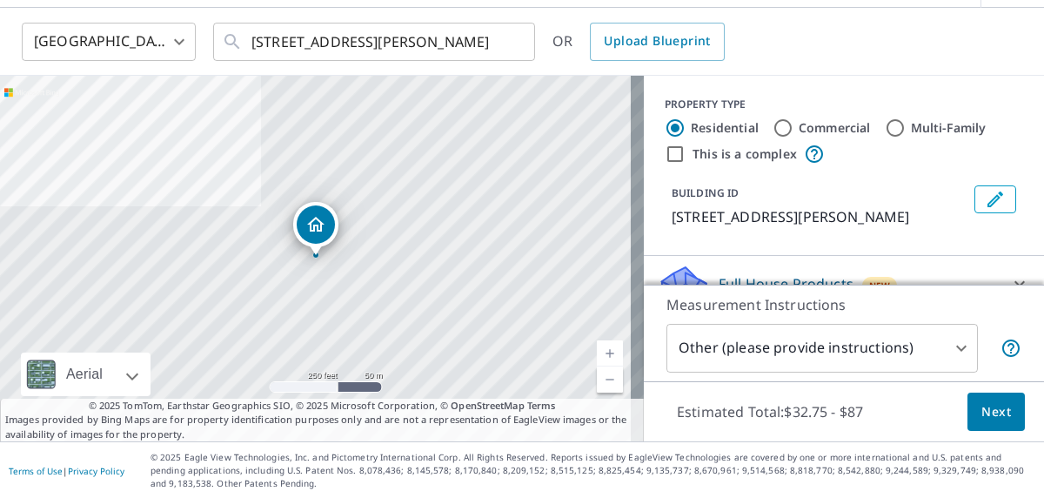
click at [776, 125] on input "Commercial" at bounding box center [782, 127] width 21 height 21
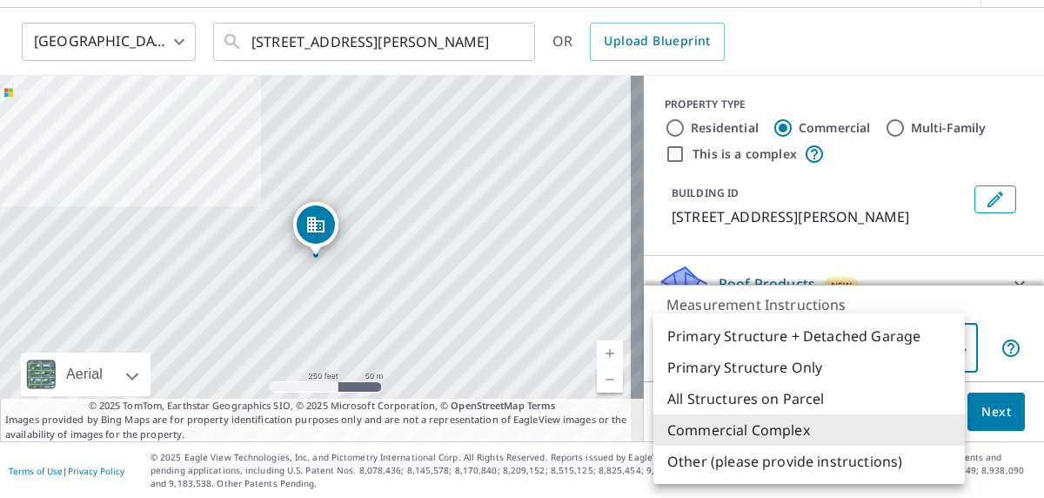
click at [805, 361] on body "SB SB Dashboard Order History Cancel Order SB [GEOGRAPHIC_DATA] [GEOGRAPHIC_DAT…" at bounding box center [522, 249] width 1044 height 498
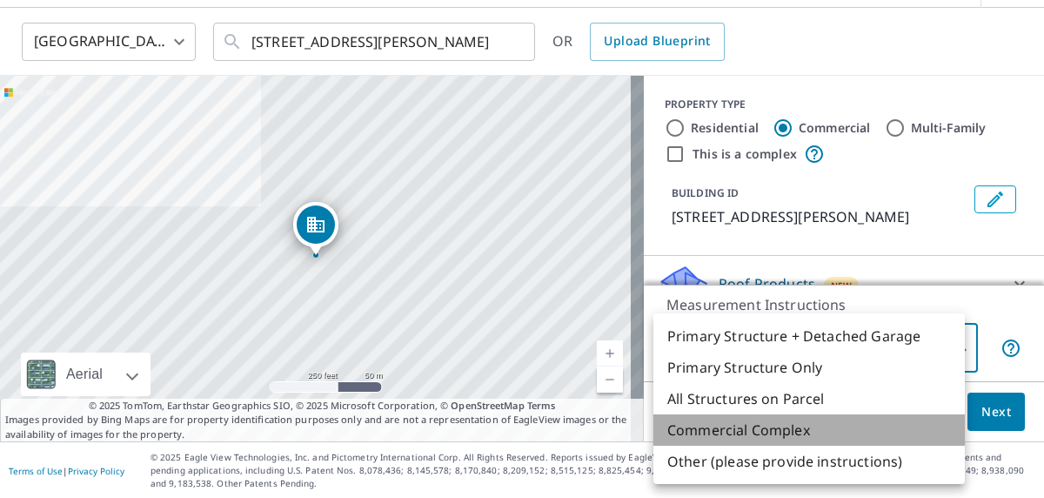
click at [787, 432] on li "Commercial Complex" at bounding box center [808, 429] width 311 height 31
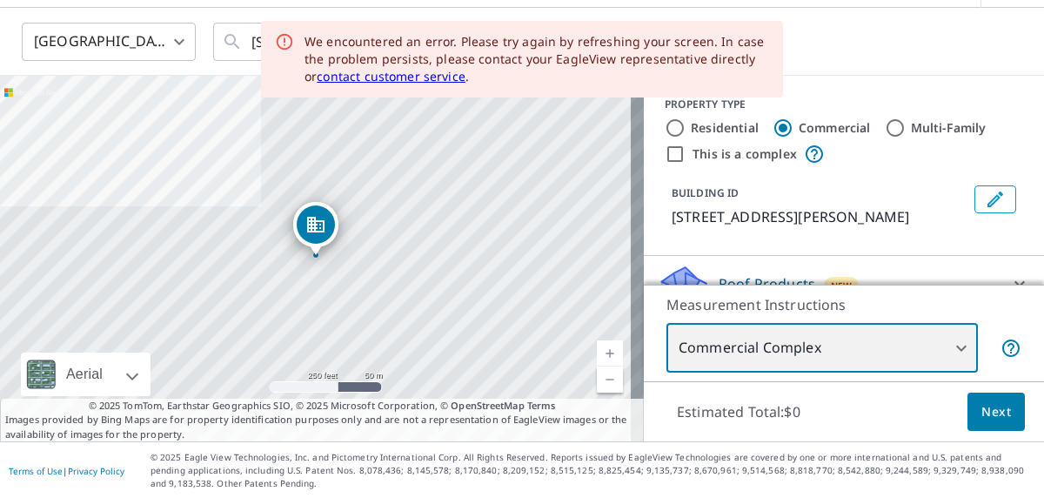
scroll to position [87, 0]
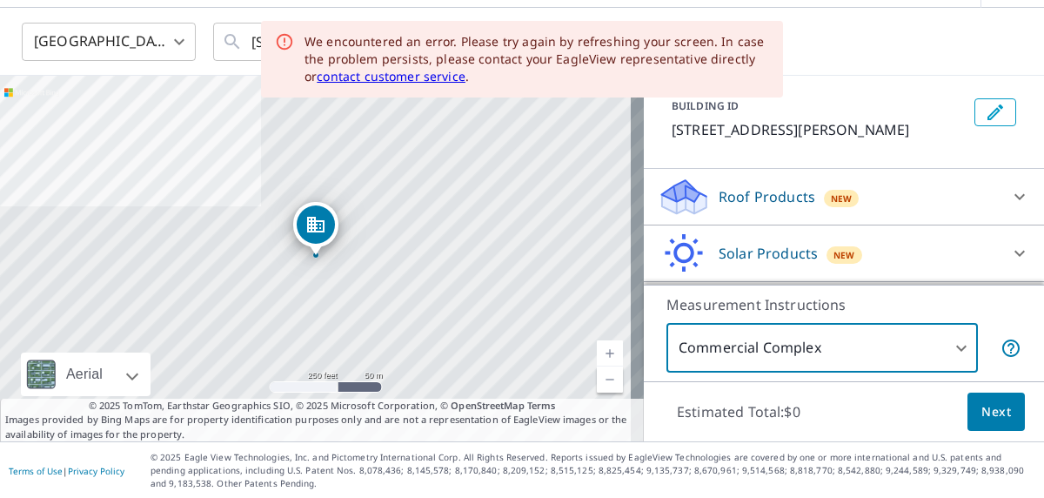
click at [718, 197] on p "Roof Products" at bounding box center [766, 196] width 97 height 21
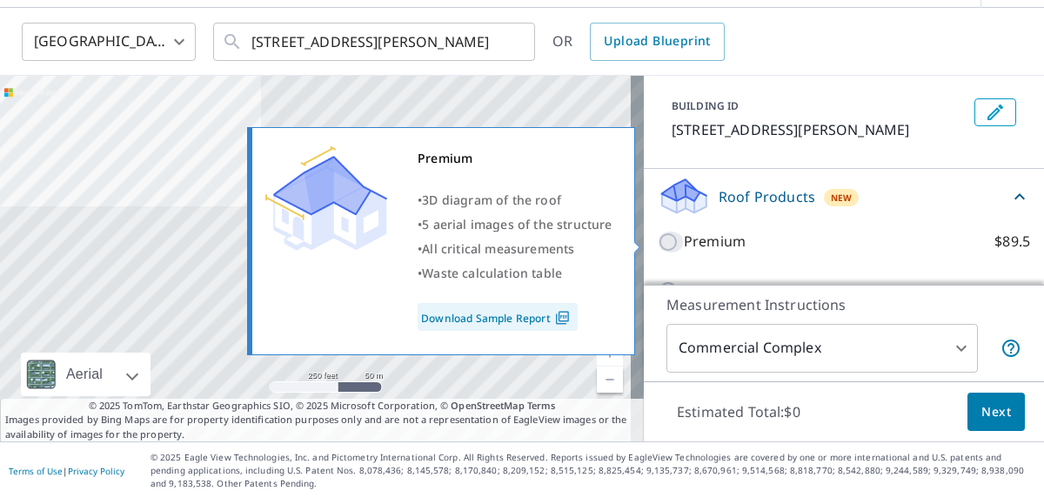
click at [658, 244] on input "Premium $89.5" at bounding box center [671, 241] width 26 height 21
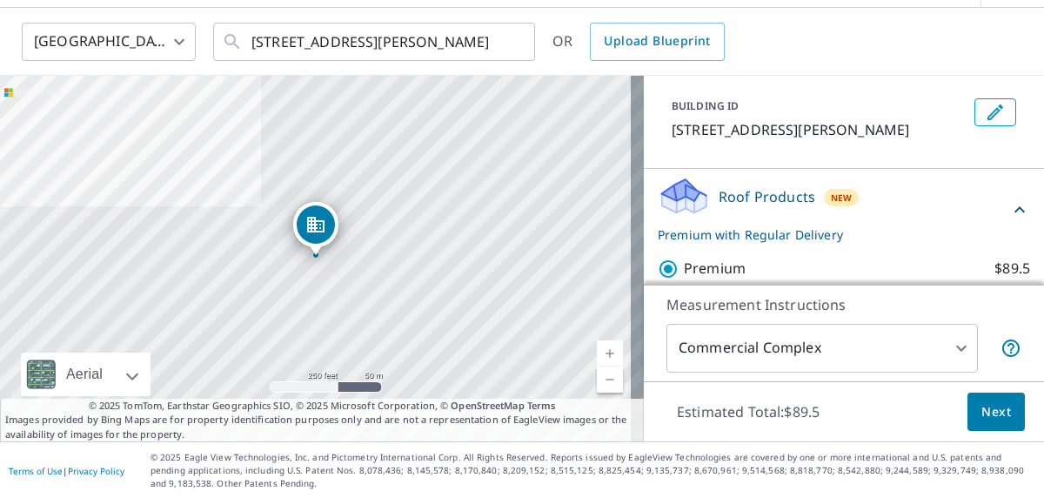
click at [991, 409] on span "Next" at bounding box center [996, 412] width 30 height 22
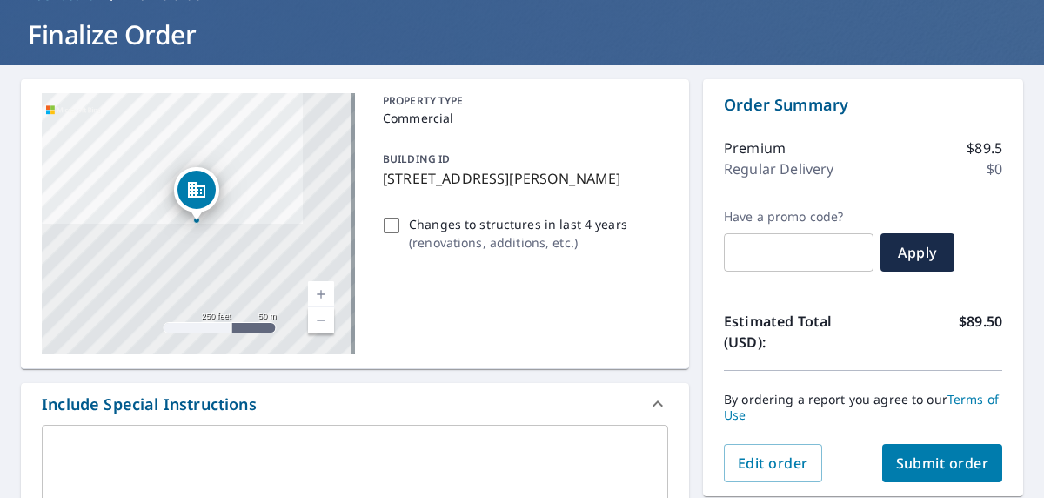
scroll to position [56, 0]
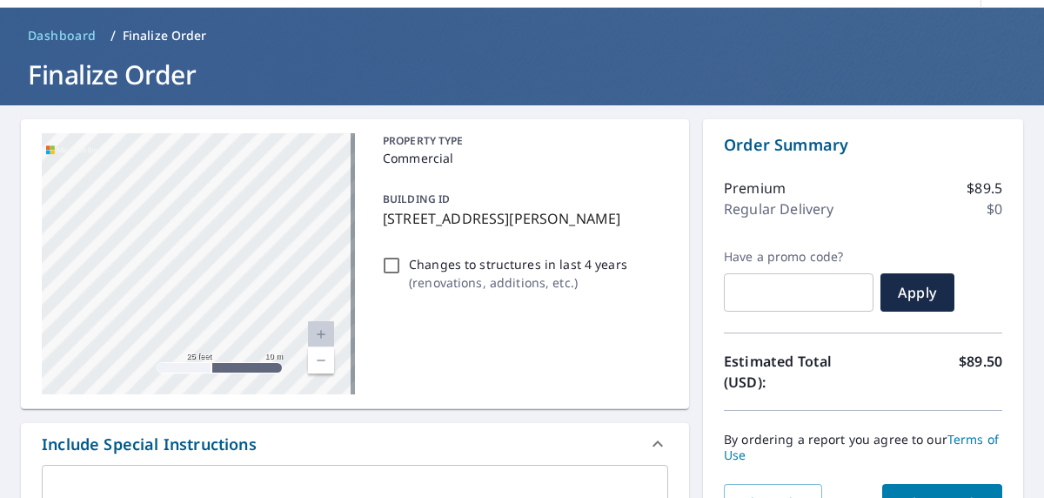
drag, startPoint x: 138, startPoint y: 278, endPoint x: 451, endPoint y: 331, distance: 316.7
click at [451, 331] on div "[STREET_ADDRESS][PERSON_NAME] Aerial Road A standard road map Aerial A detailed…" at bounding box center [355, 264] width 668 height 290
click at [205, 296] on div "[STREET_ADDRESS][PERSON_NAME]" at bounding box center [198, 263] width 313 height 261
